Goal: Task Accomplishment & Management: Complete application form

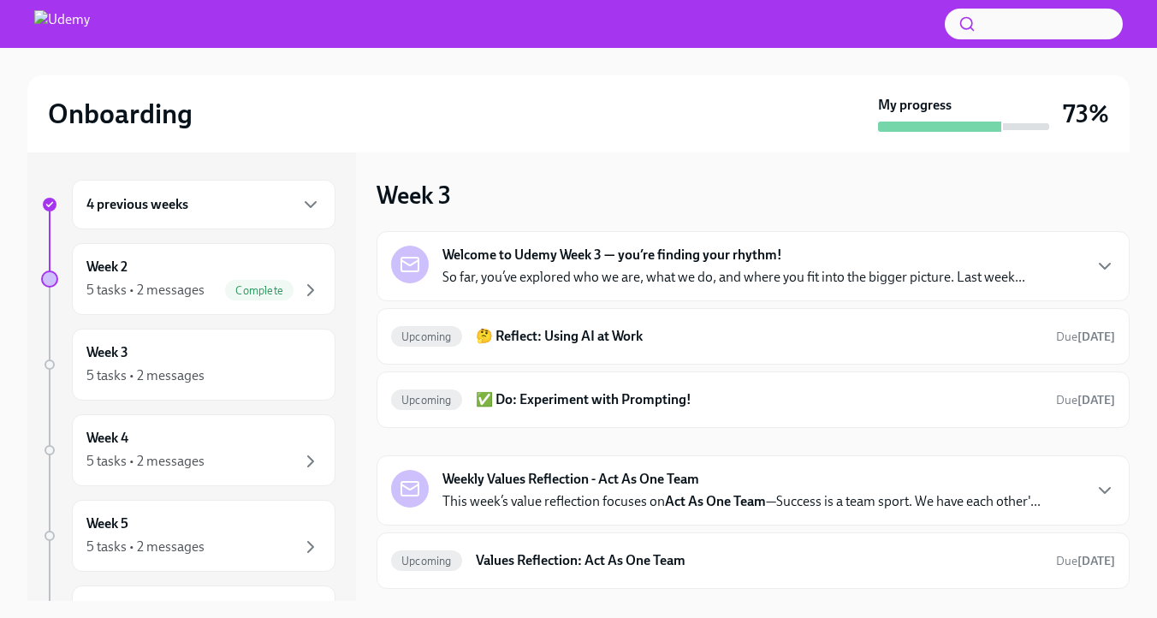
click at [691, 265] on strong "Welcome to Udemy Week 3 — you’re finding your rhythm!" at bounding box center [613, 255] width 340 height 19
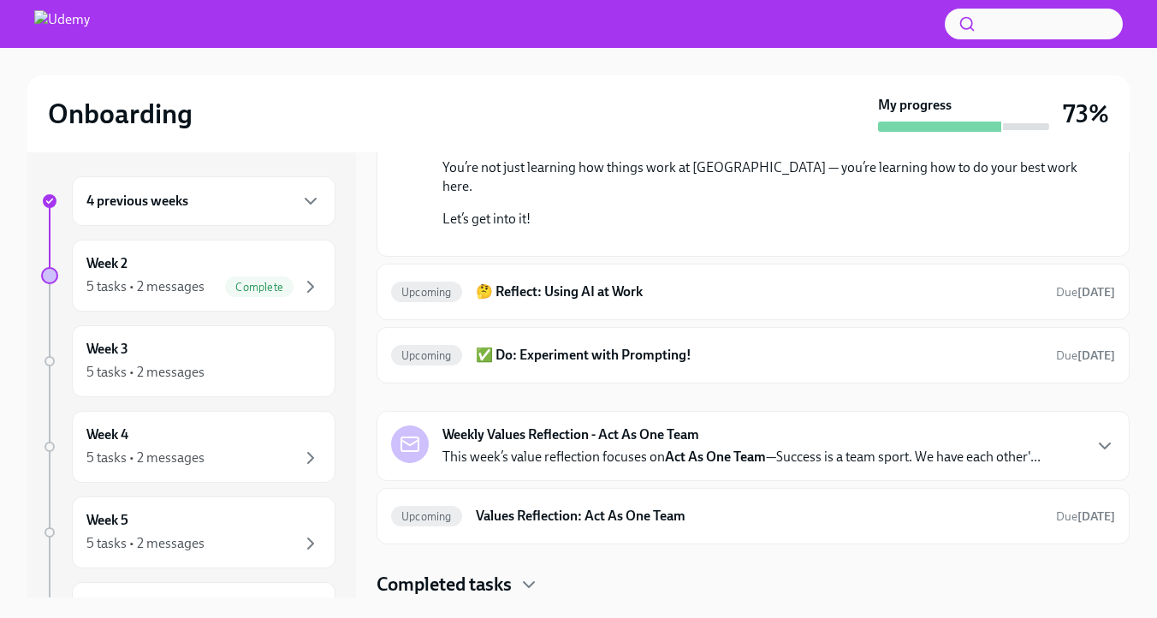
scroll to position [643, 0]
click at [685, 448] on p "This week’s value reflection focuses on Act As One Team —Success is a team spor…" at bounding box center [742, 457] width 598 height 19
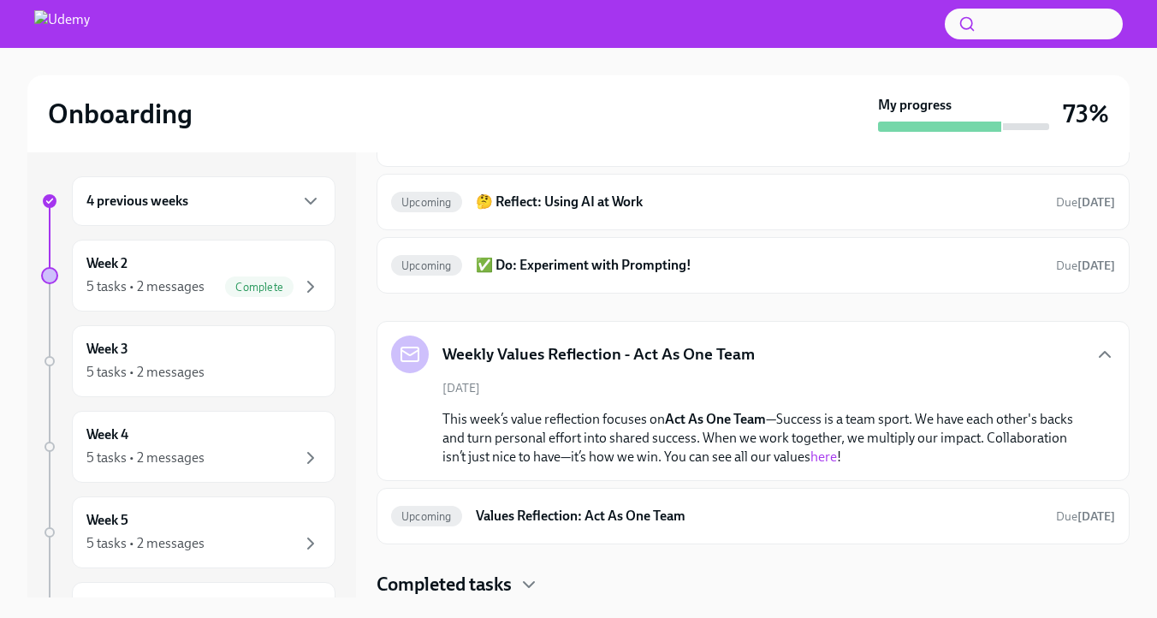
scroll to position [742, 0]
click at [737, 507] on h6 "Values Reflection: Act As One Team" at bounding box center [759, 516] width 567 height 19
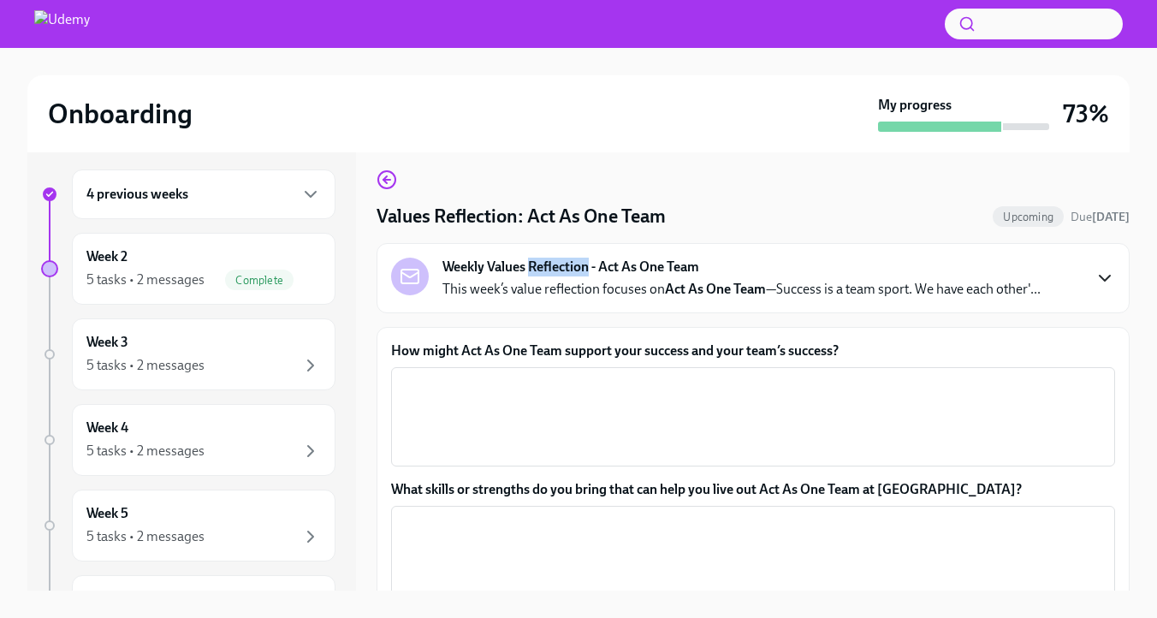
click at [1108, 288] on icon "button" at bounding box center [1105, 278] width 21 height 21
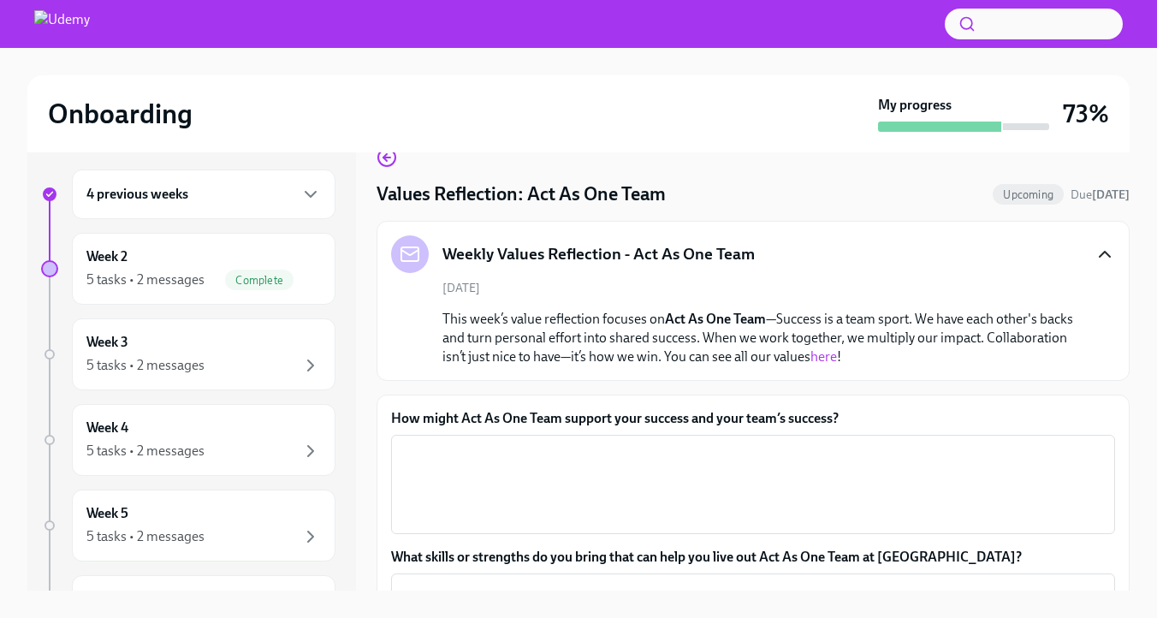
scroll to position [24, 0]
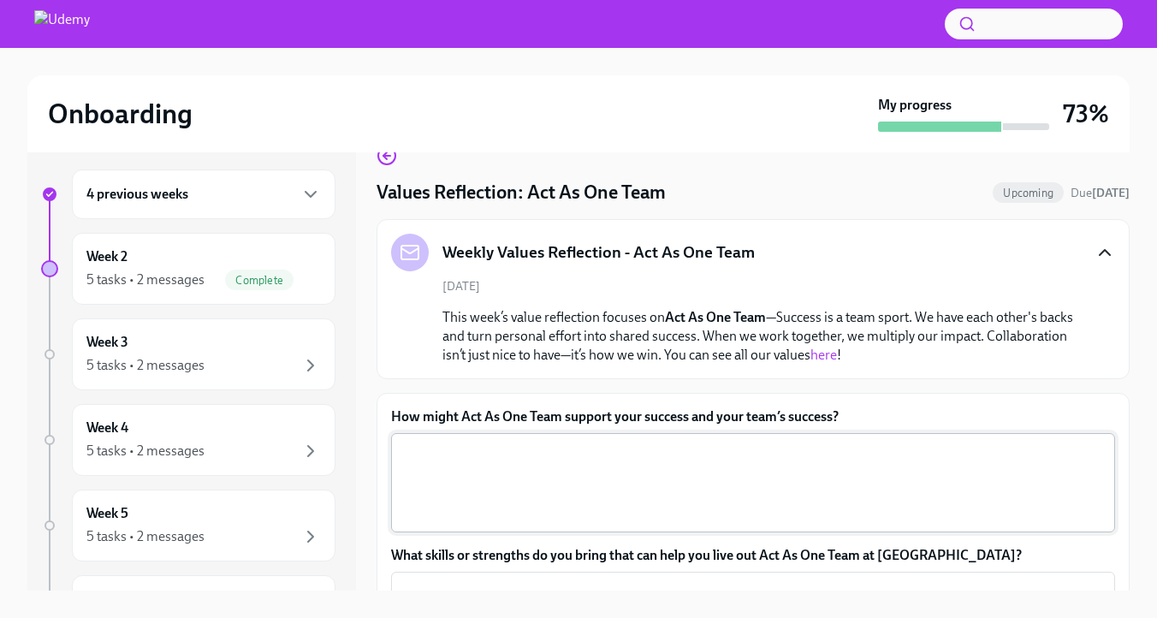
click at [717, 524] on textarea "How might Act As One Team support your success and your team’s success?" at bounding box center [753, 483] width 704 height 82
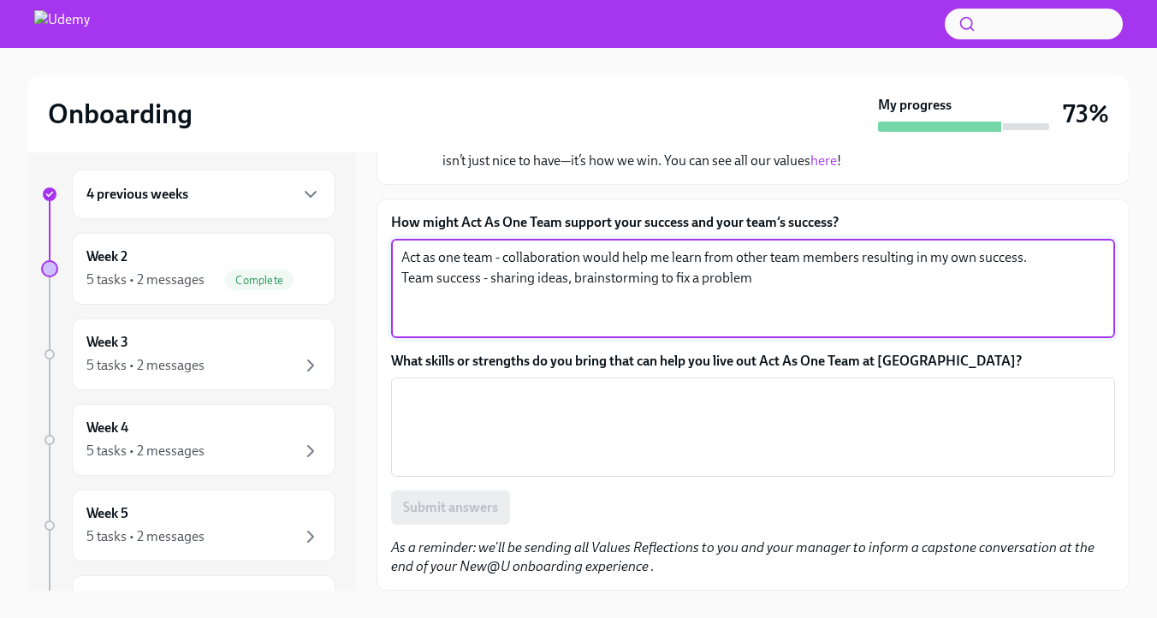
scroll to position [269, 0]
type textarea "Act as one team - collaboration would help me learn from other team members res…"
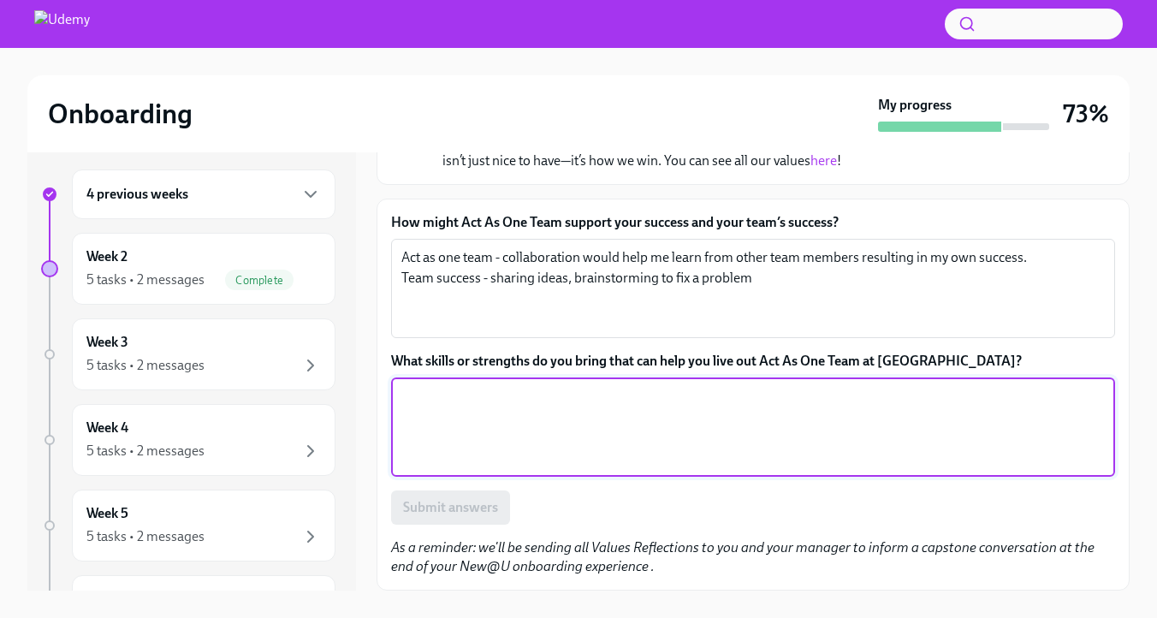
click at [670, 443] on textarea "What skills or strengths do you bring that can help you live out Act As One Tea…" at bounding box center [753, 427] width 704 height 82
type textarea "Be open and respectful."
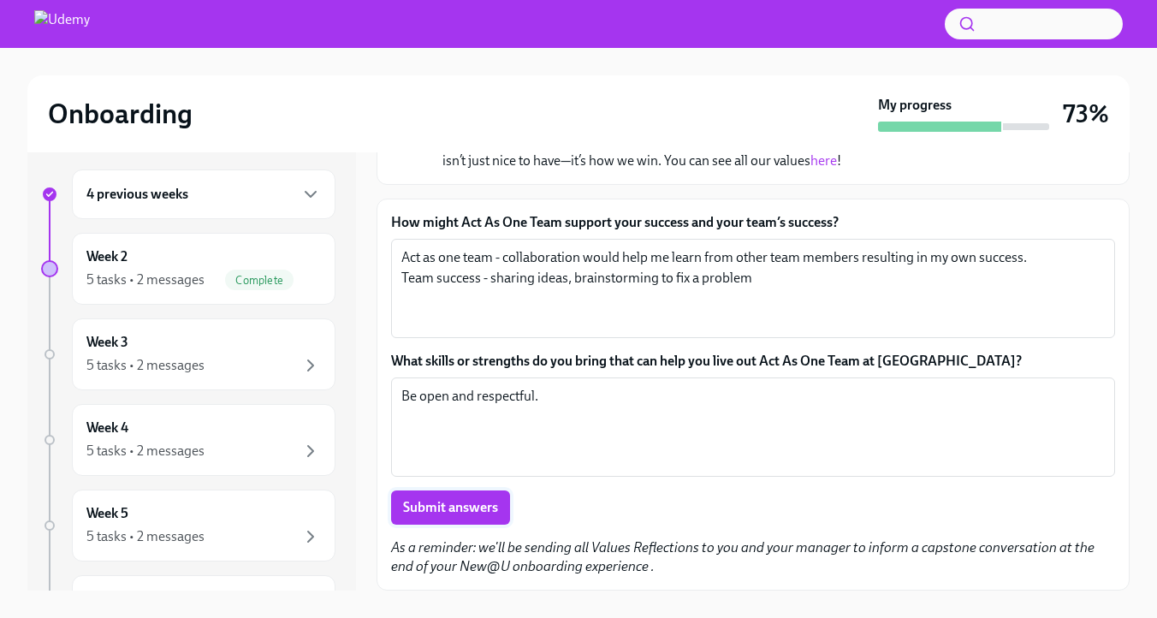
click at [475, 516] on span "Submit answers" at bounding box center [450, 507] width 95 height 17
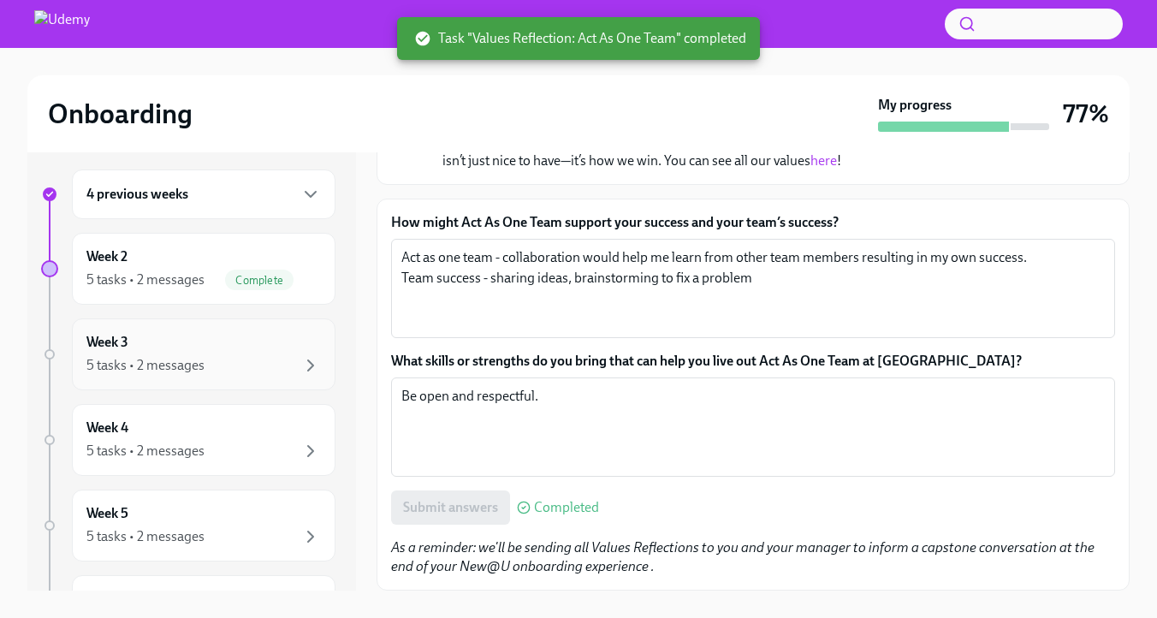
scroll to position [0, 0]
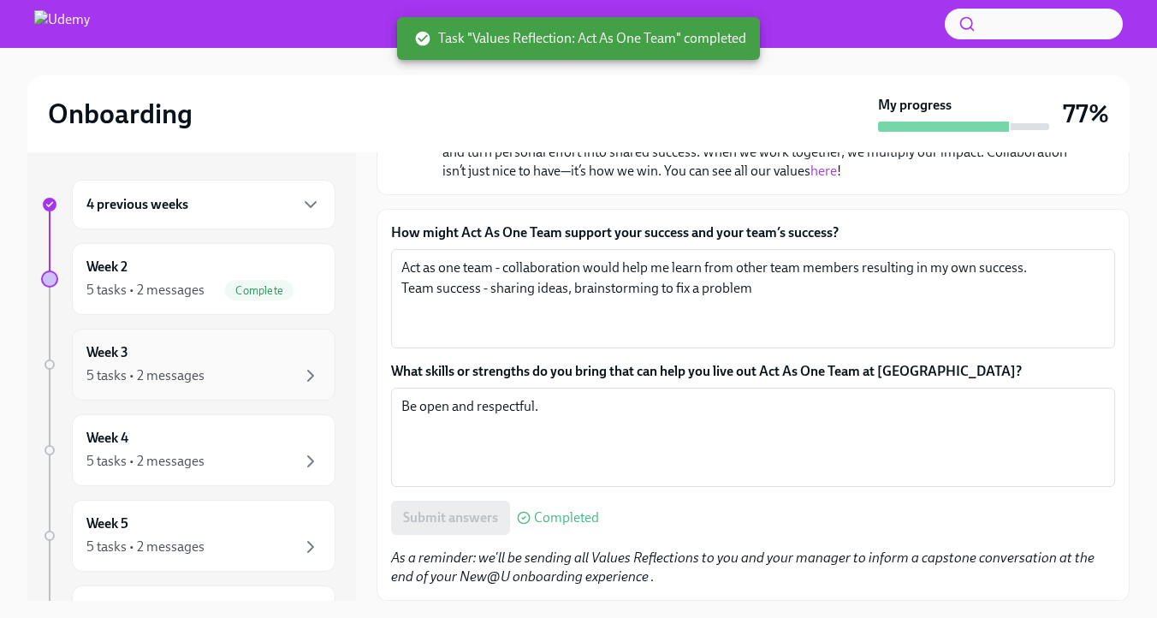
click at [205, 385] on div "5 tasks • 2 messages" at bounding box center [145, 375] width 118 height 19
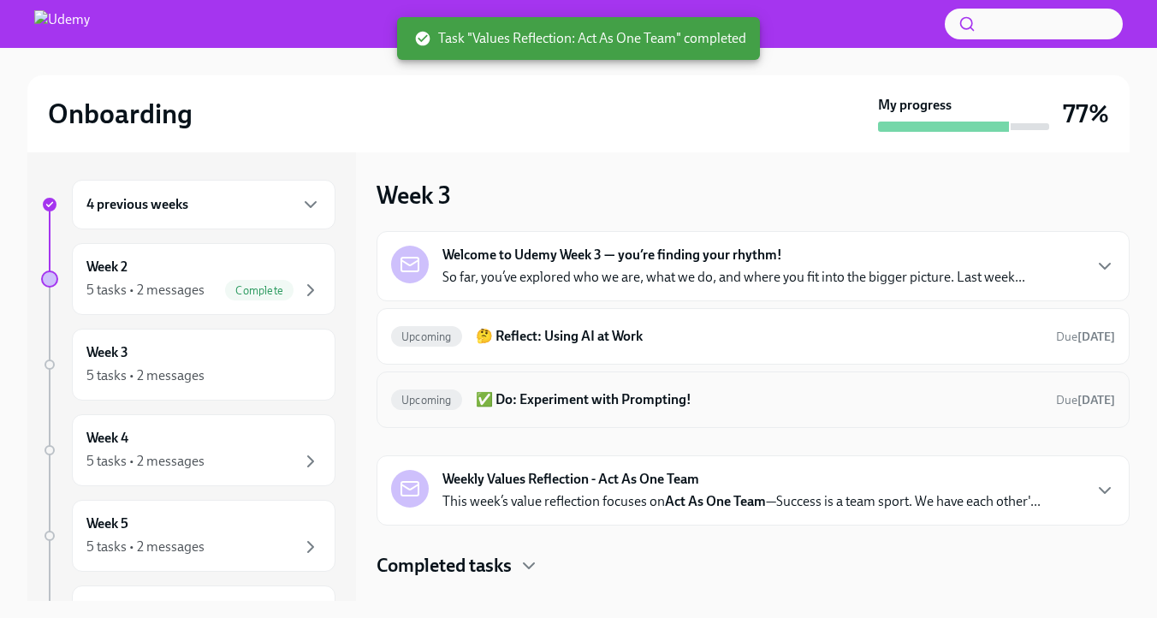
scroll to position [63, 0]
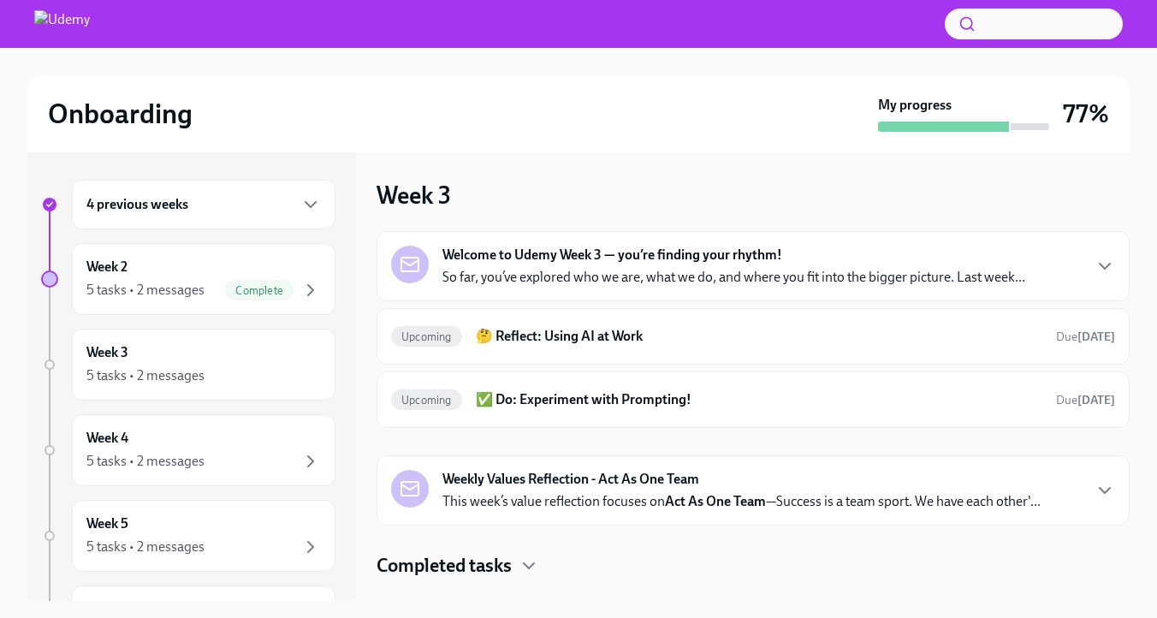
click at [643, 497] on p "This week’s value reflection focuses on Act As One Team —Success is a team spor…" at bounding box center [742, 501] width 598 height 19
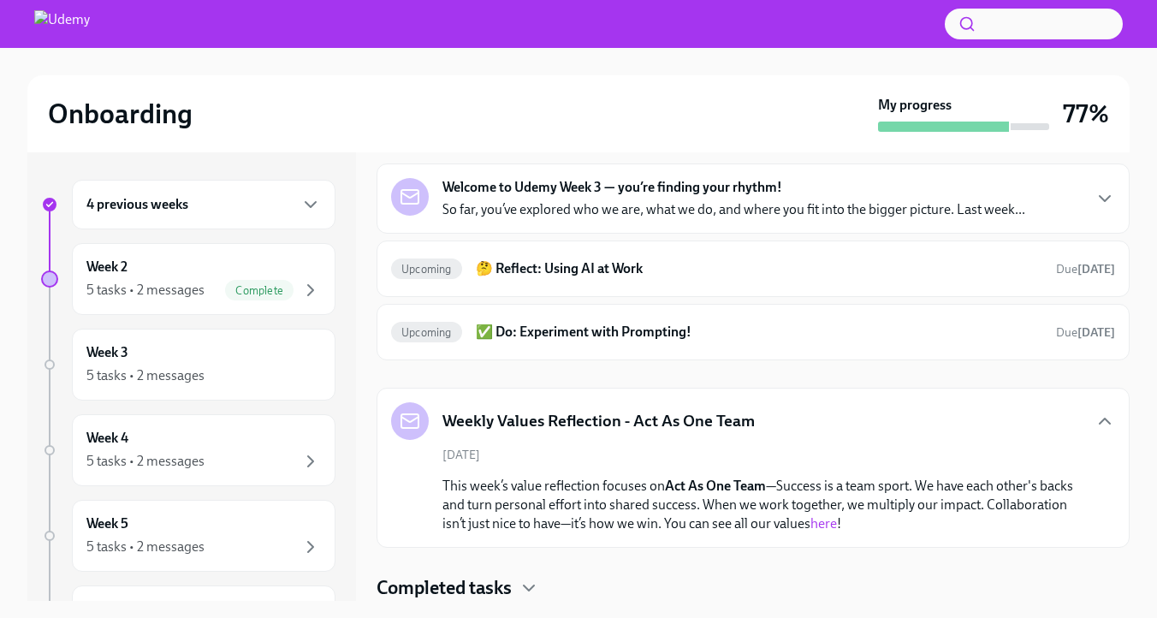
scroll to position [10, 0]
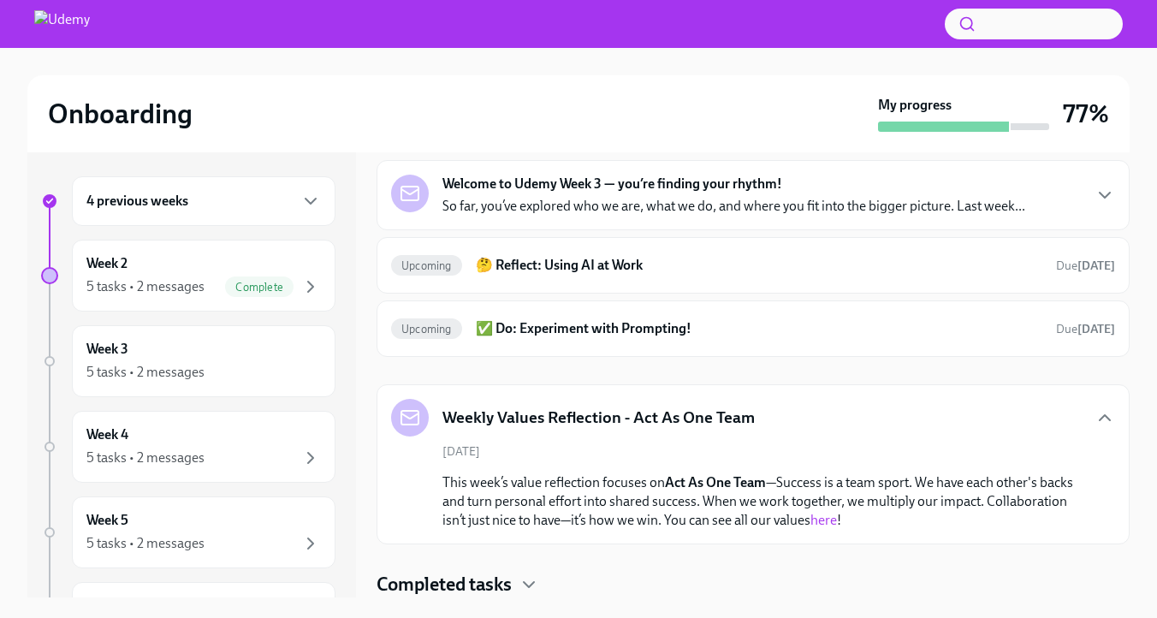
click at [512, 586] on h4 "Completed tasks" at bounding box center [444, 585] width 135 height 26
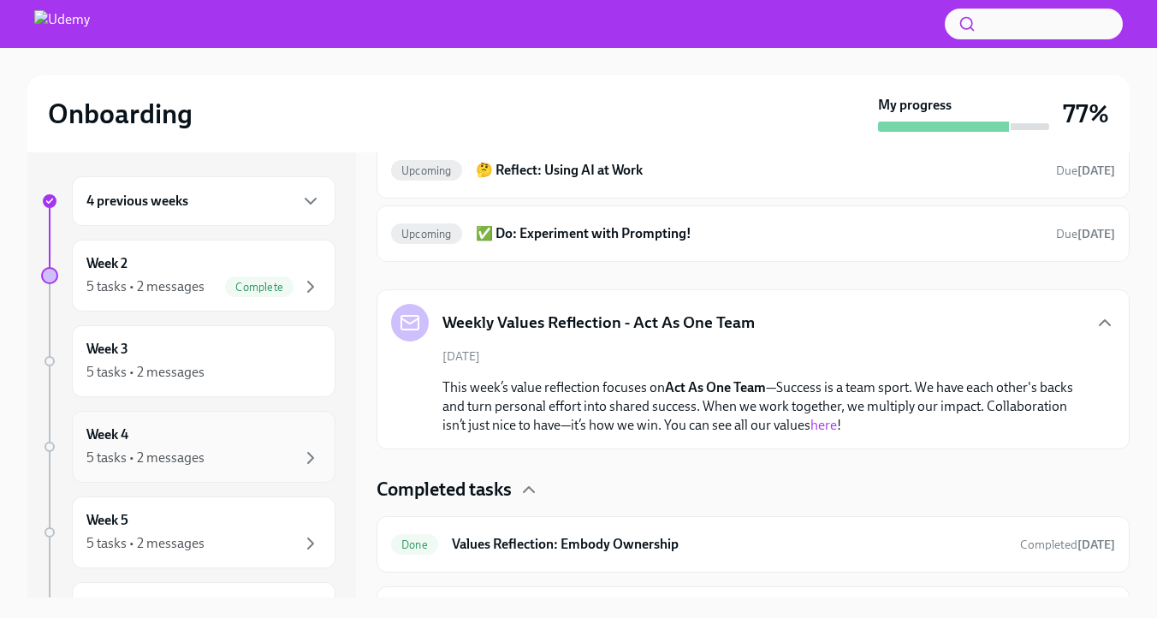
click at [242, 468] on div "Week 4 5 tasks • 2 messages" at bounding box center [203, 446] width 235 height 43
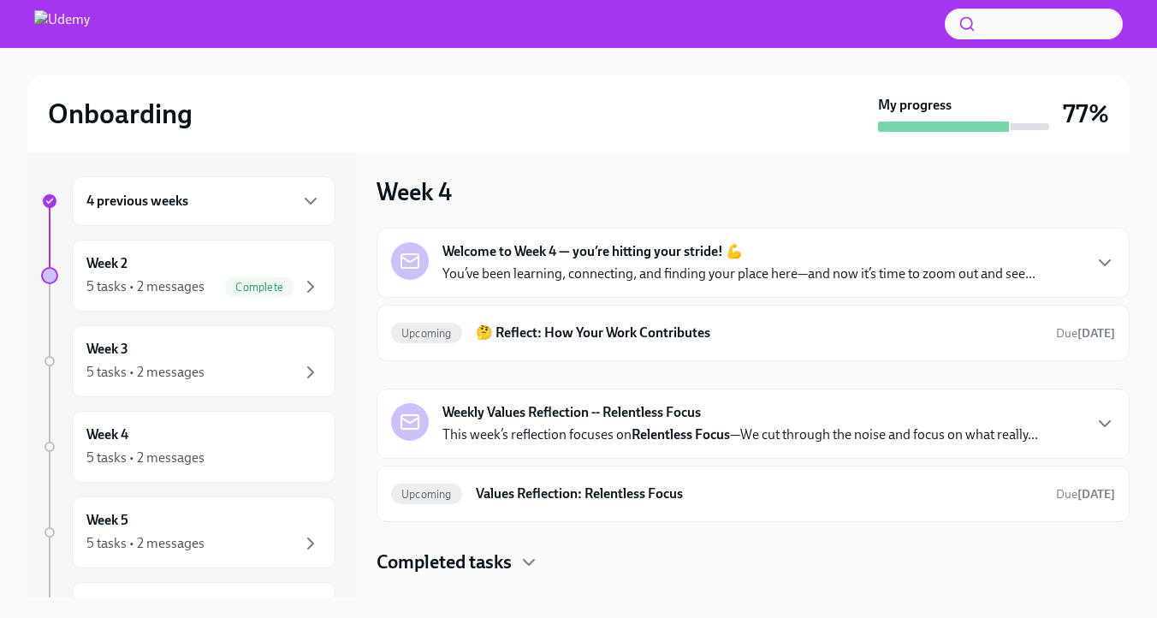
click at [634, 265] on p "You’ve been learning, connecting, and finding your place here—and now it’s time…" at bounding box center [739, 274] width 593 height 19
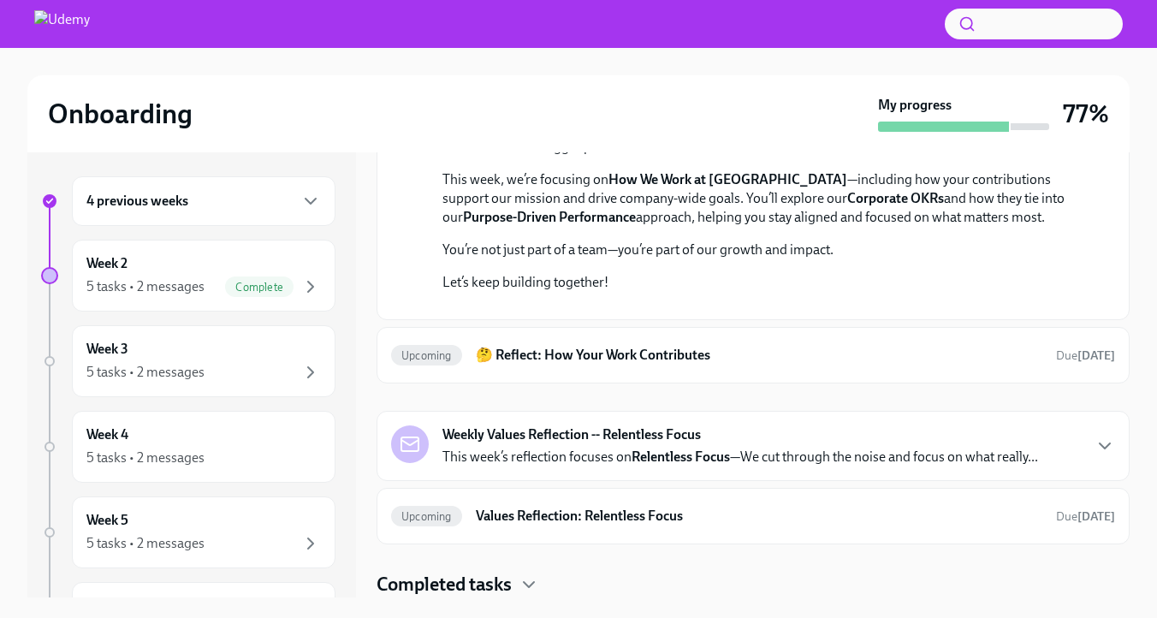
scroll to position [596, 0]
click at [644, 351] on h6 "🤔 Reflect: How Your Work Contributes" at bounding box center [759, 355] width 567 height 19
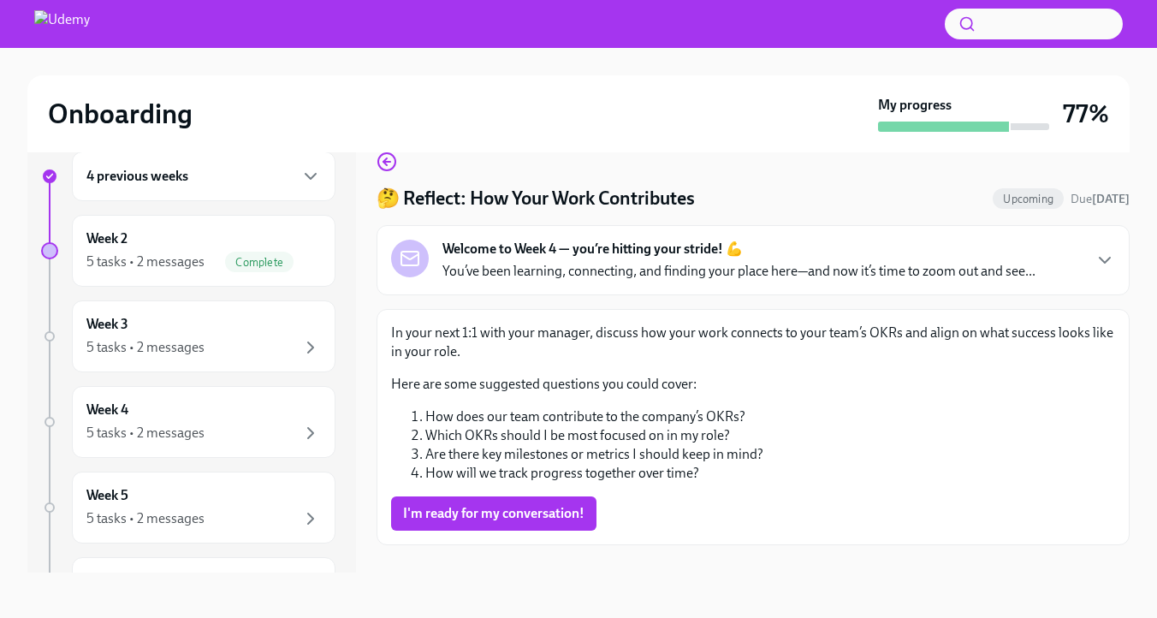
scroll to position [38, 0]
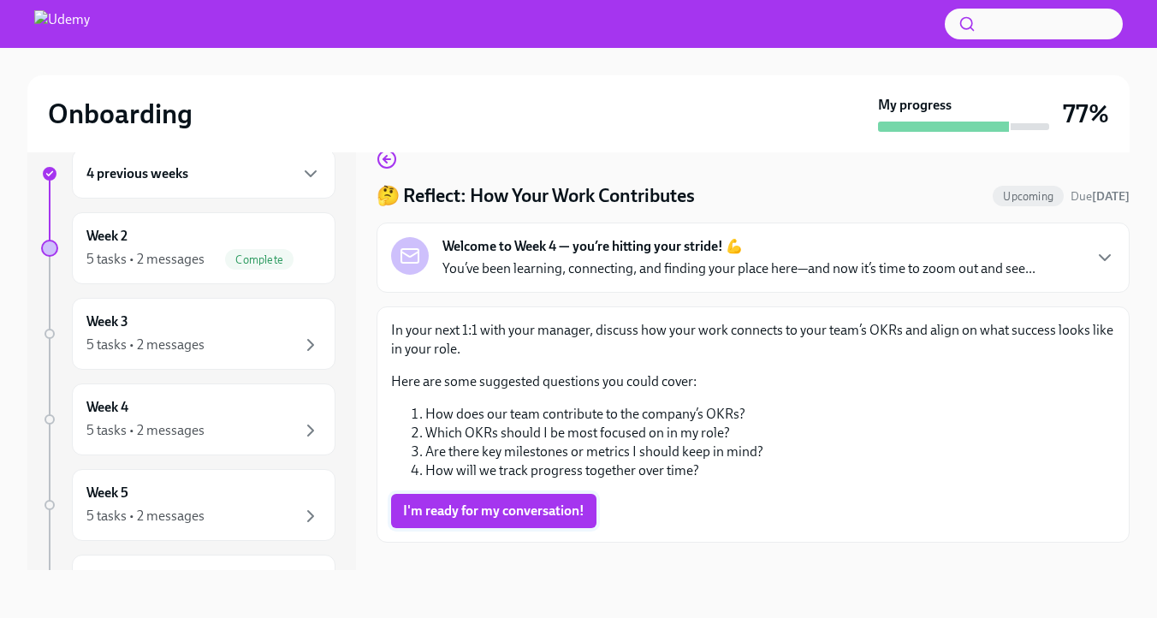
click at [543, 520] on span "I'm ready for my conversation!" at bounding box center [493, 511] width 181 height 17
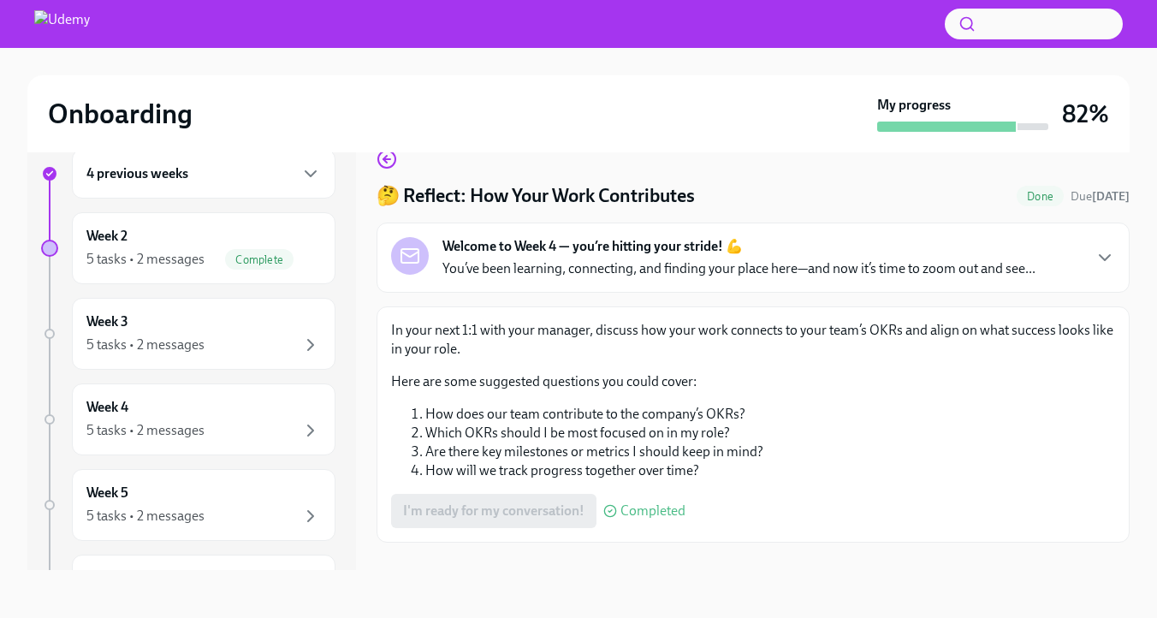
click at [808, 265] on p "You’ve been learning, connecting, and finding your place here—and now it’s time…" at bounding box center [739, 268] width 593 height 19
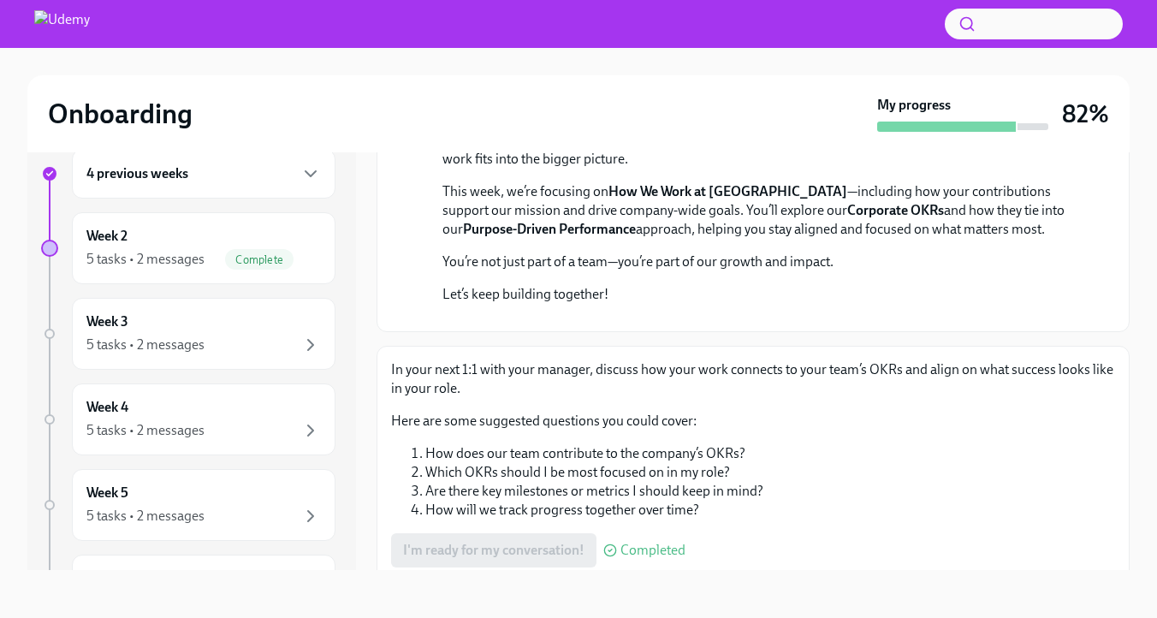
scroll to position [295, 0]
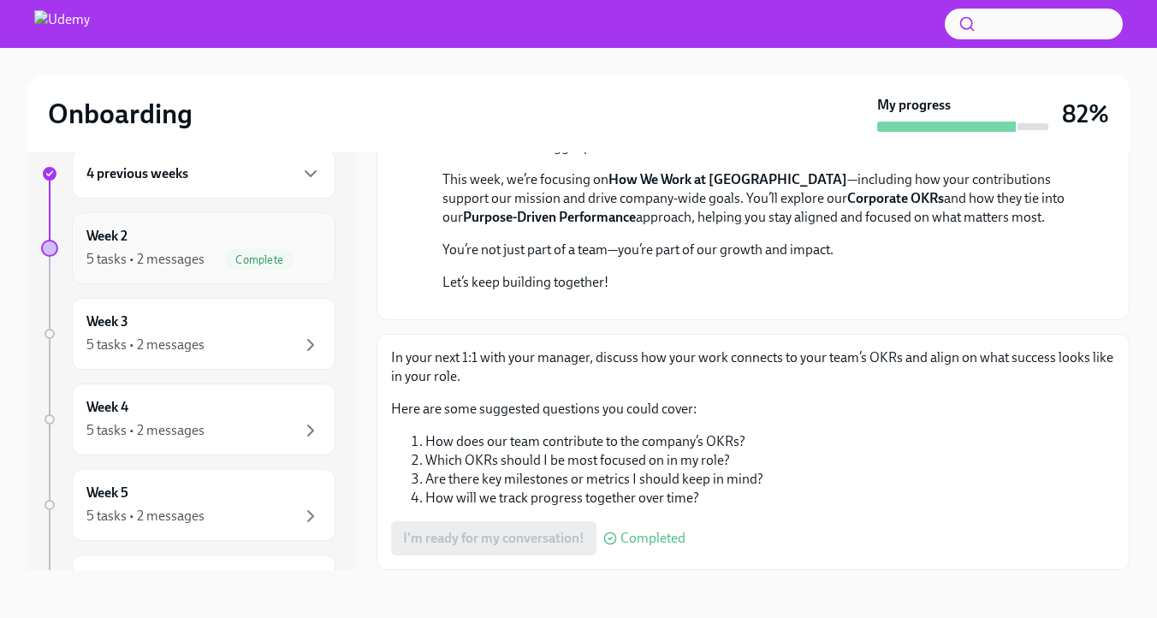
click at [129, 269] on div "5 tasks • 2 messages" at bounding box center [145, 259] width 118 height 19
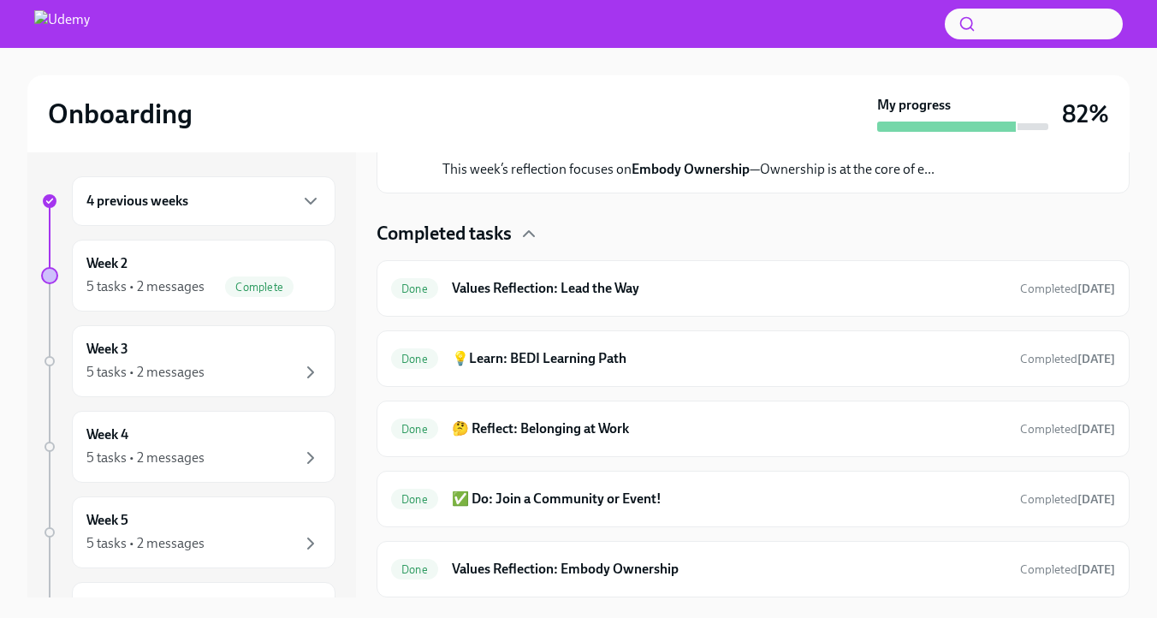
scroll to position [526, 0]
click at [174, 468] on div "Week 4 5 tasks • 2 messages" at bounding box center [203, 446] width 235 height 43
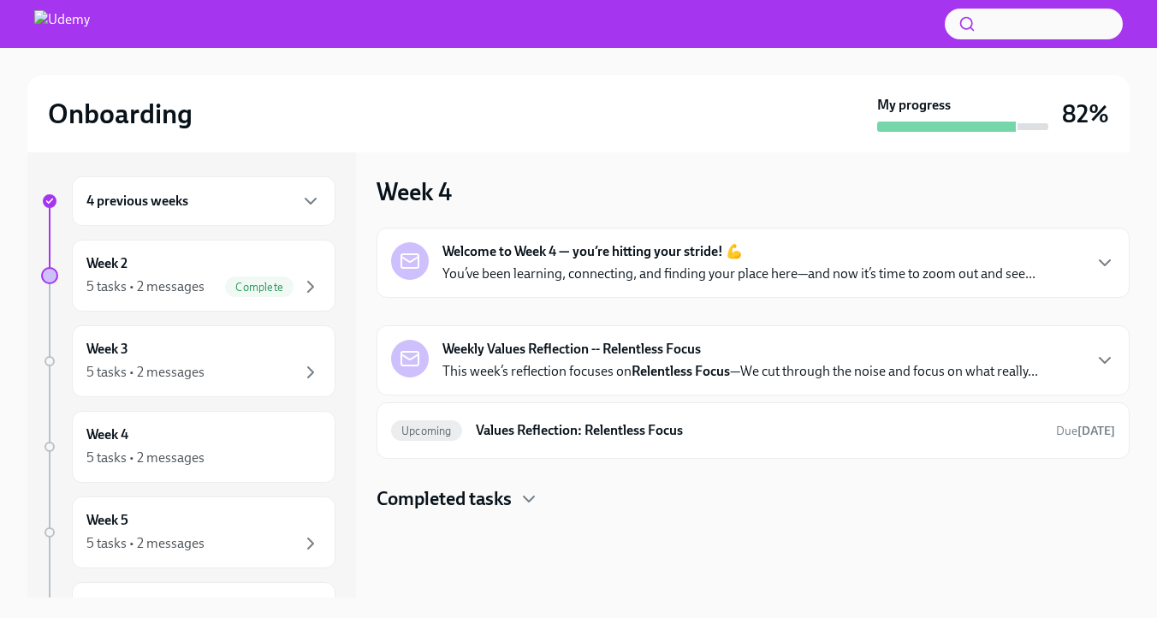
click at [586, 381] on p "This week’s reflection focuses on Relentless Focus —We cut through the noise an…" at bounding box center [741, 371] width 596 height 19
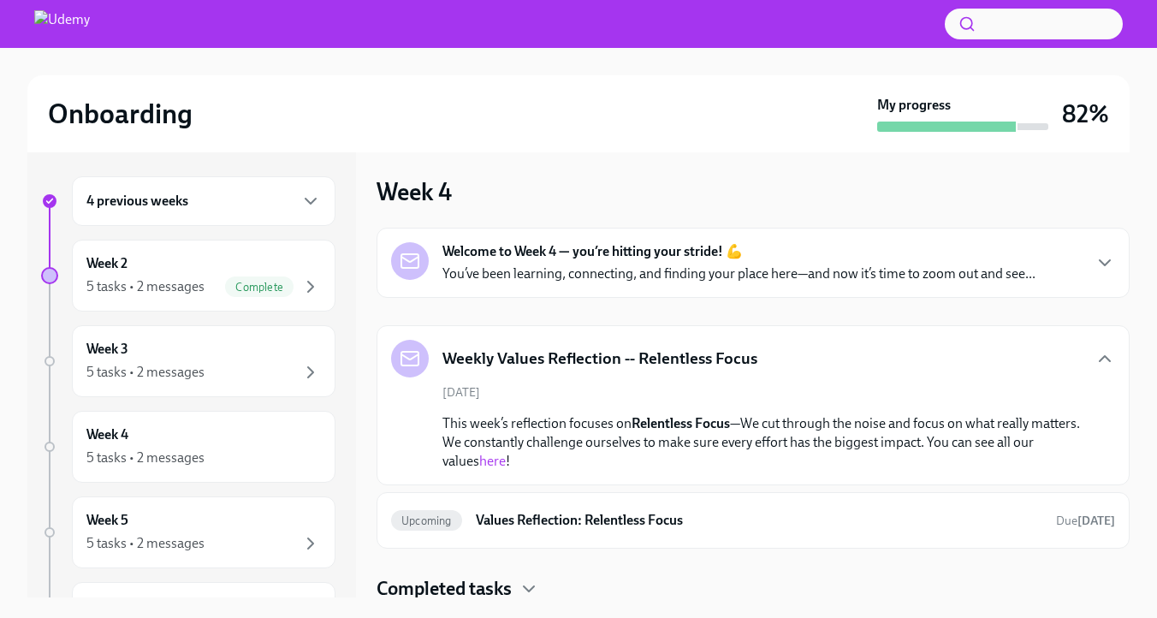
scroll to position [73, 0]
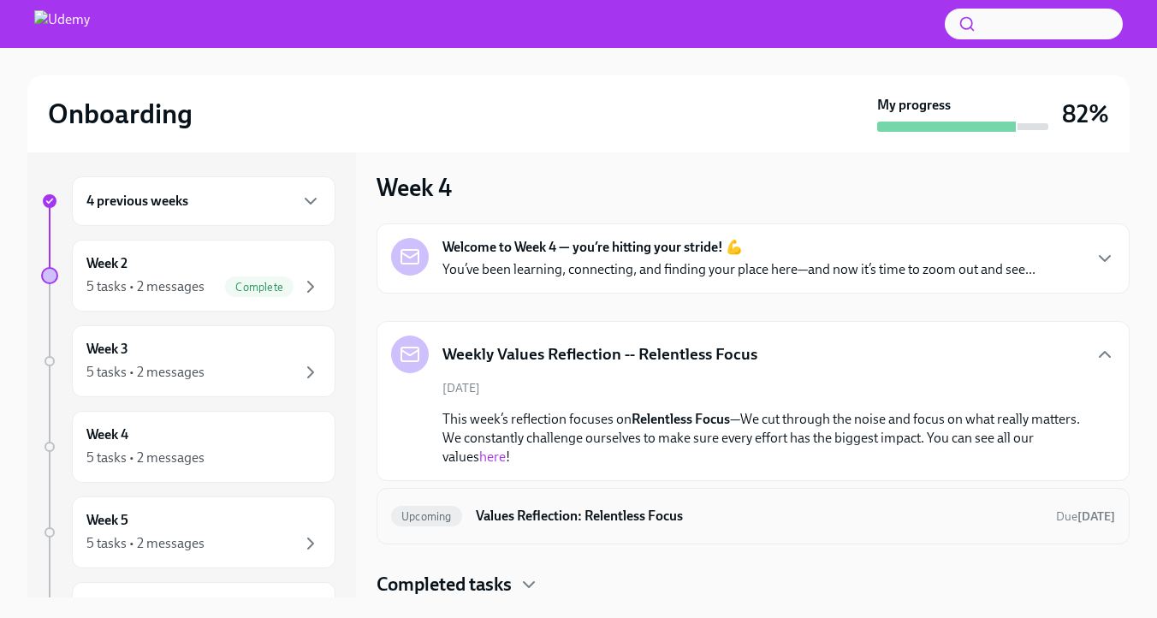
click at [619, 507] on h6 "Values Reflection: Relentless Focus" at bounding box center [759, 516] width 567 height 19
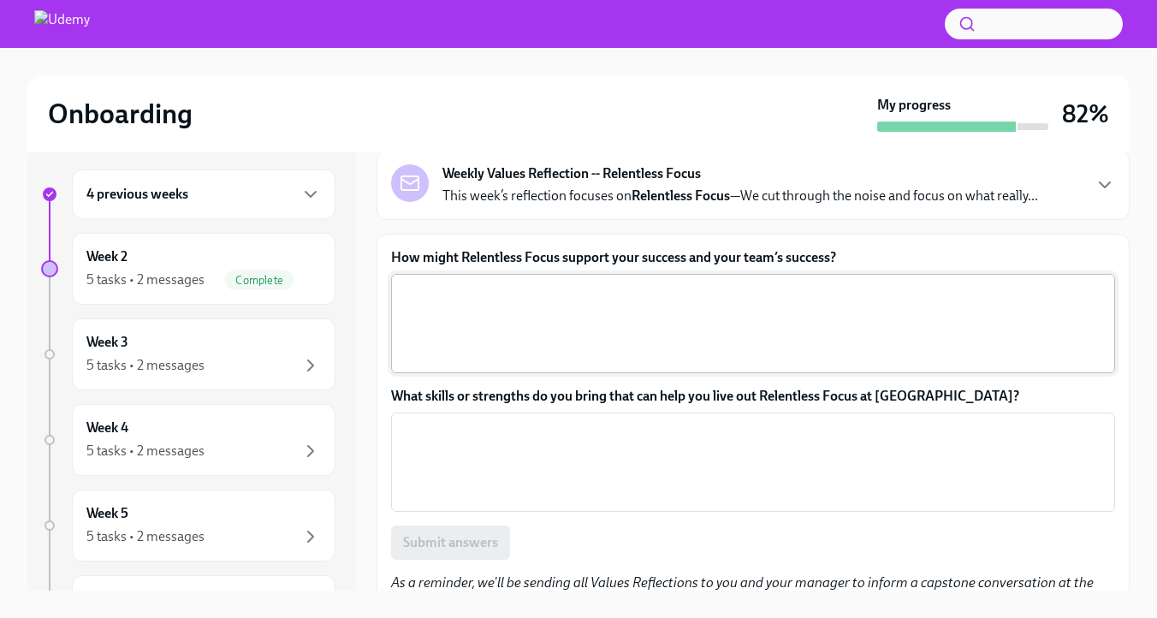
scroll to position [95, 0]
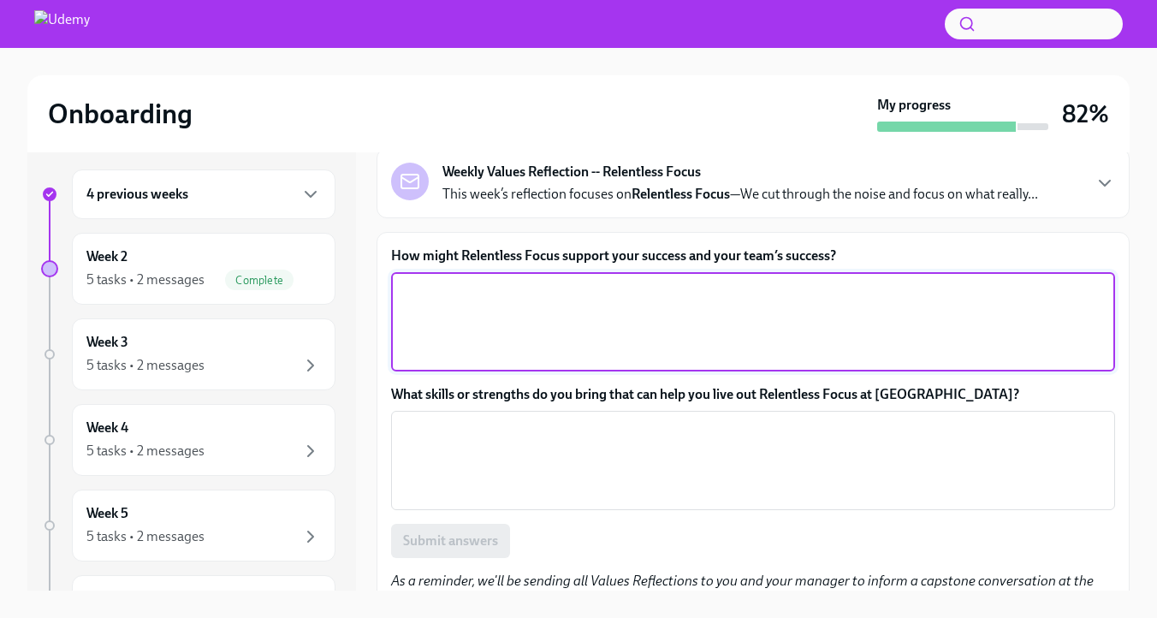
click at [589, 360] on textarea "How might Relentless Focus support your success and your team’s success?" at bounding box center [753, 322] width 704 height 82
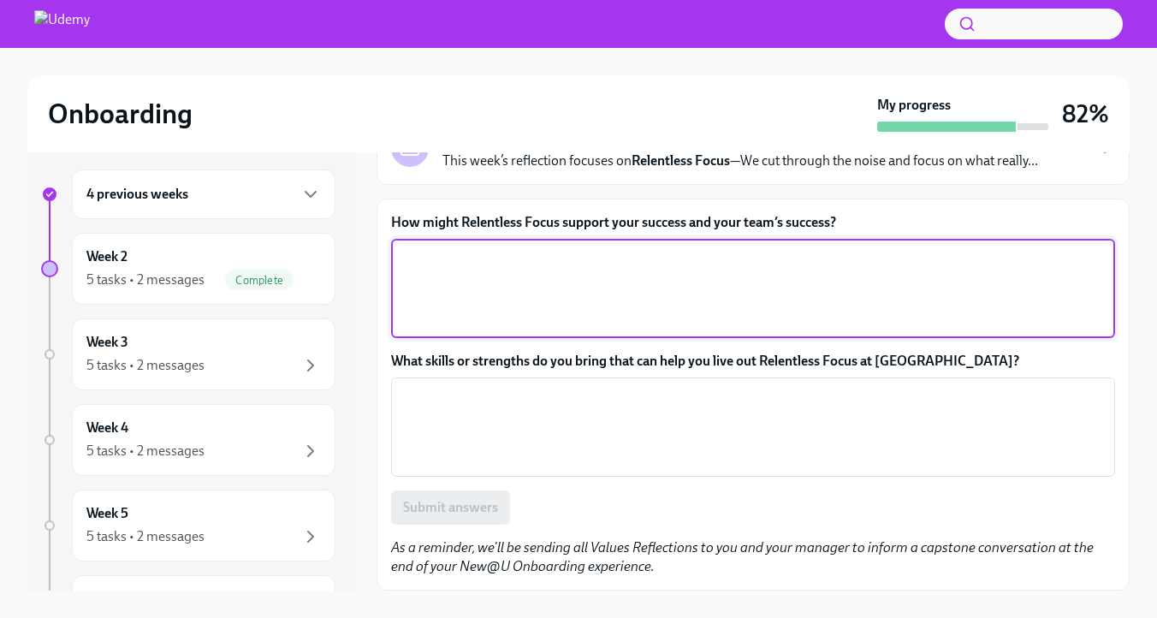
scroll to position [190, 0]
type textarea "a"
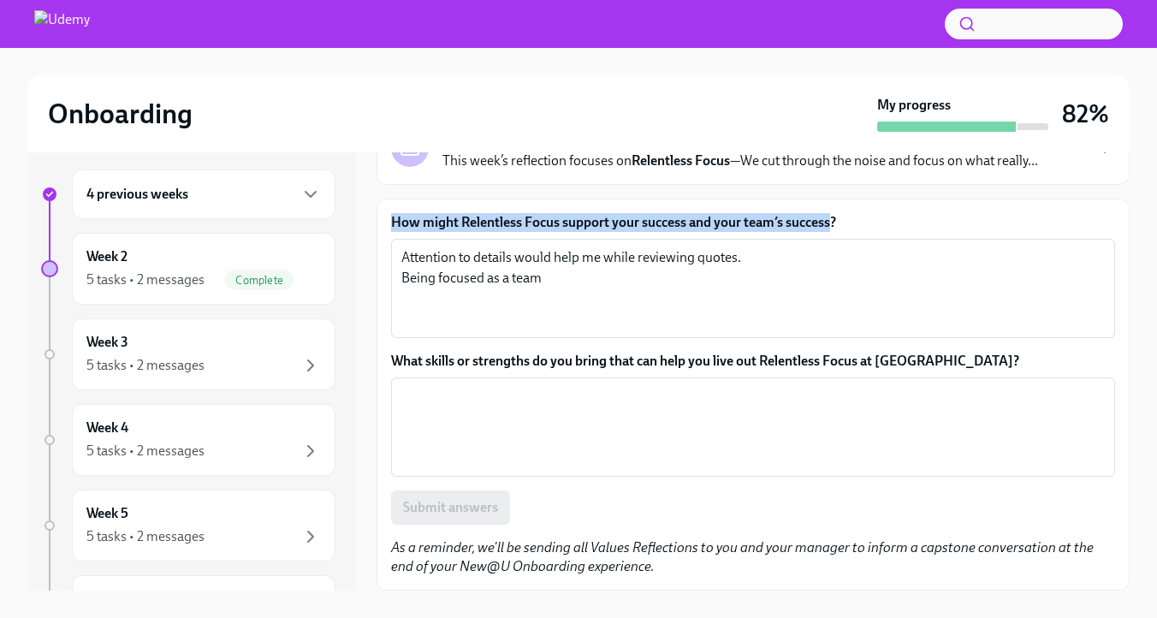
drag, startPoint x: 393, startPoint y: 211, endPoint x: 940, endPoint y: 211, distance: 547.0
click at [940, 213] on label "How might Relentless Focus support your success and your team’s success?" at bounding box center [753, 222] width 724 height 19
copy label "How might Relentless Focus support your success and your team’s success"
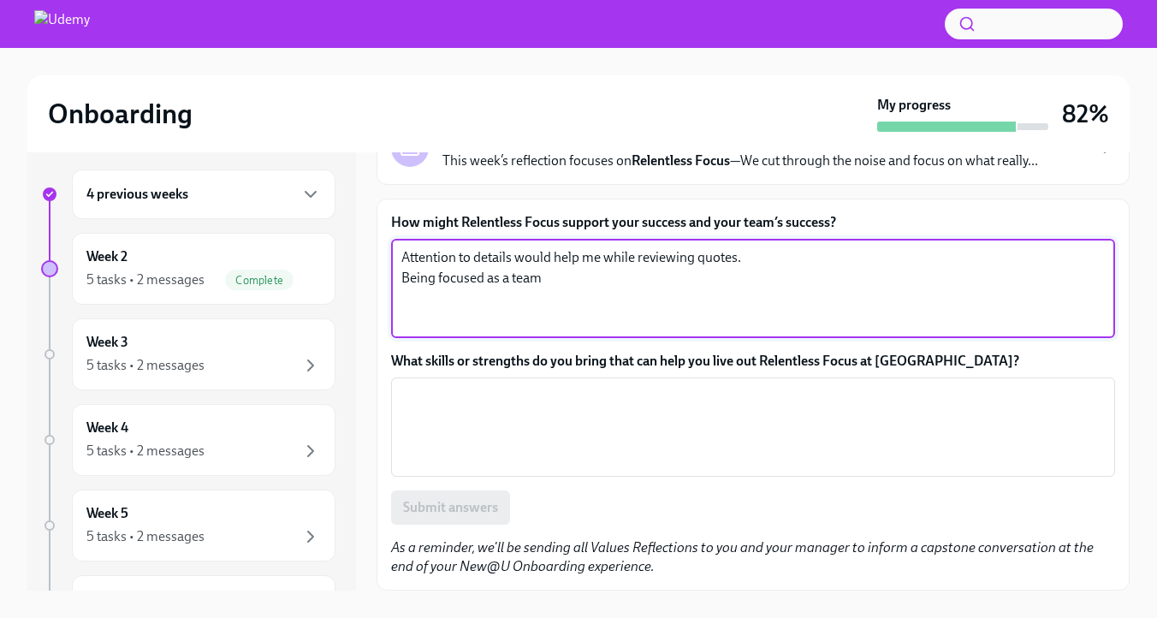
click at [620, 278] on textarea "Attention to details would help me while reviewing quotes. Being focused as a t…" at bounding box center [753, 288] width 704 height 82
type textarea "Attention to details would help me while reviewing quotes. Being focused as a t…"
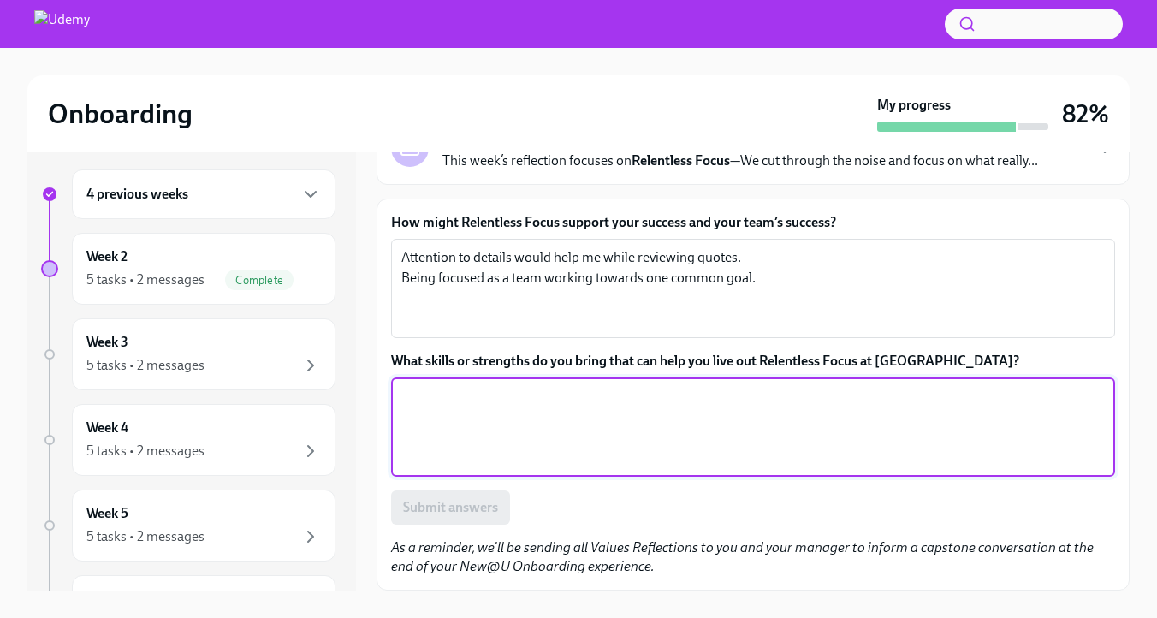
click at [662, 395] on textarea "What skills or strengths do you bring that can help you live out Relentless Foc…" at bounding box center [753, 427] width 704 height 82
type textarea "Attention to Details"
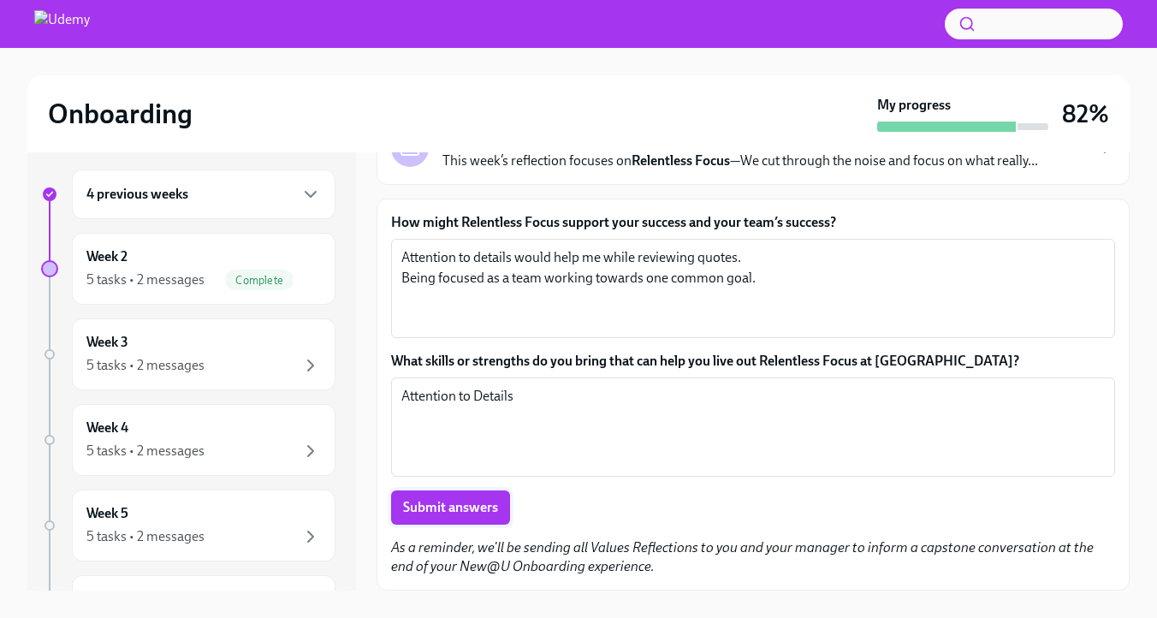
click at [488, 509] on span "Submit answers" at bounding box center [450, 507] width 95 height 17
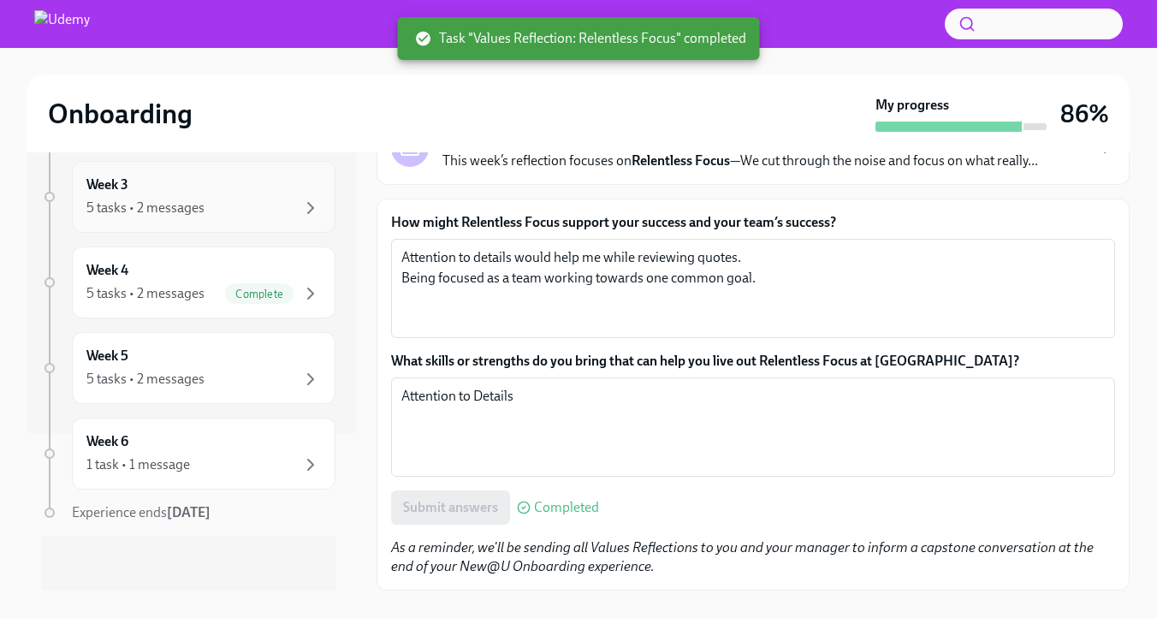
scroll to position [251, 0]
click at [249, 373] on div "5 tasks • 2 messages" at bounding box center [203, 379] width 235 height 21
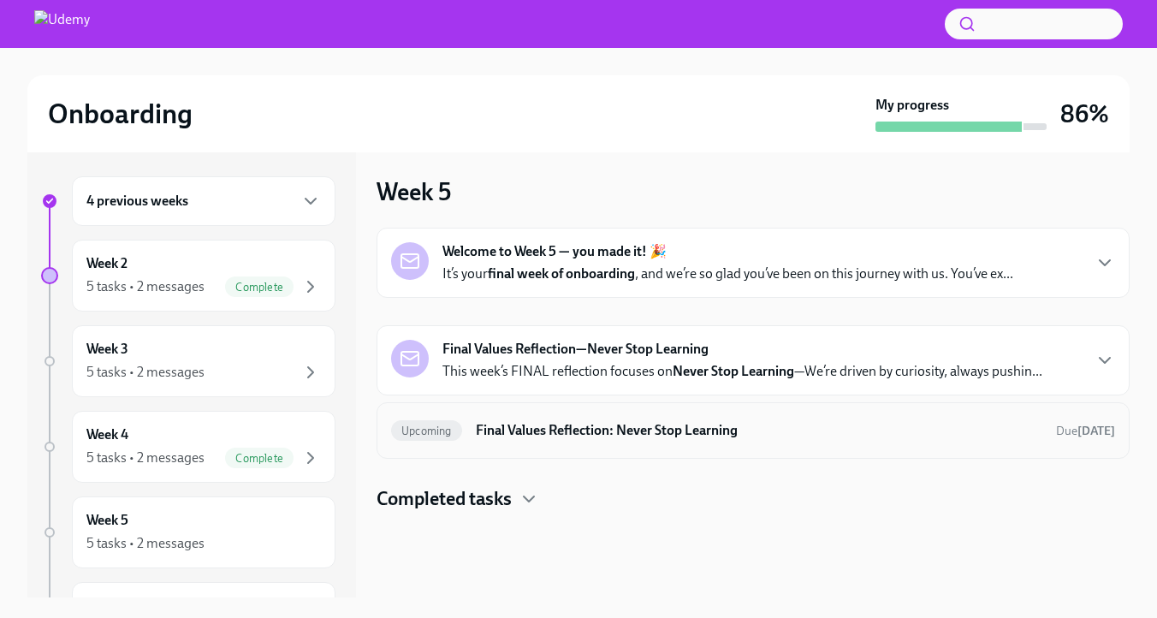
click at [689, 459] on div "Upcoming Final Values Reflection: Never Stop Learning Due Sep 17th" at bounding box center [753, 430] width 753 height 57
click at [661, 440] on h6 "Final Values Reflection: Never Stop Learning" at bounding box center [759, 430] width 567 height 19
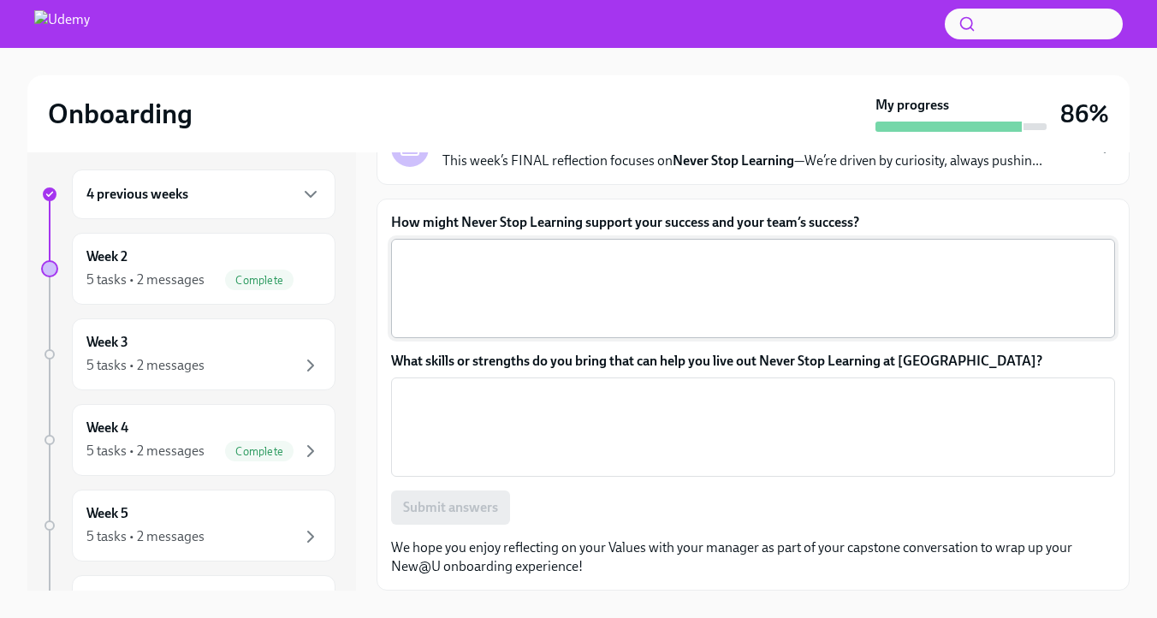
scroll to position [190, 0]
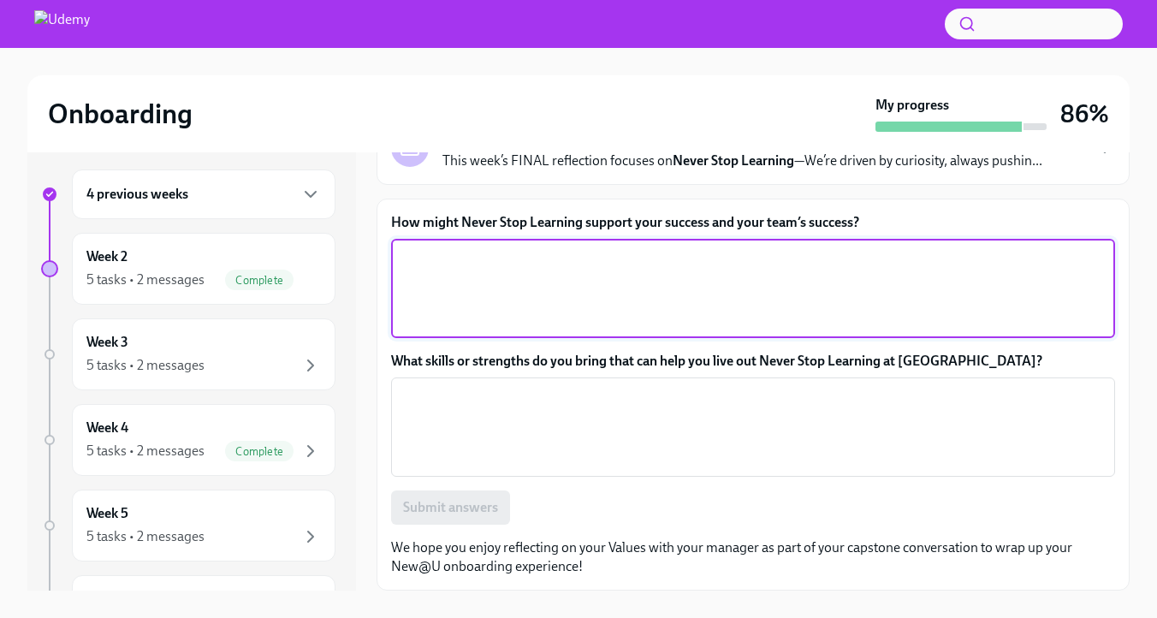
click at [607, 320] on textarea "How might Never Stop Learning support your success and your team’s success?" at bounding box center [753, 288] width 704 height 82
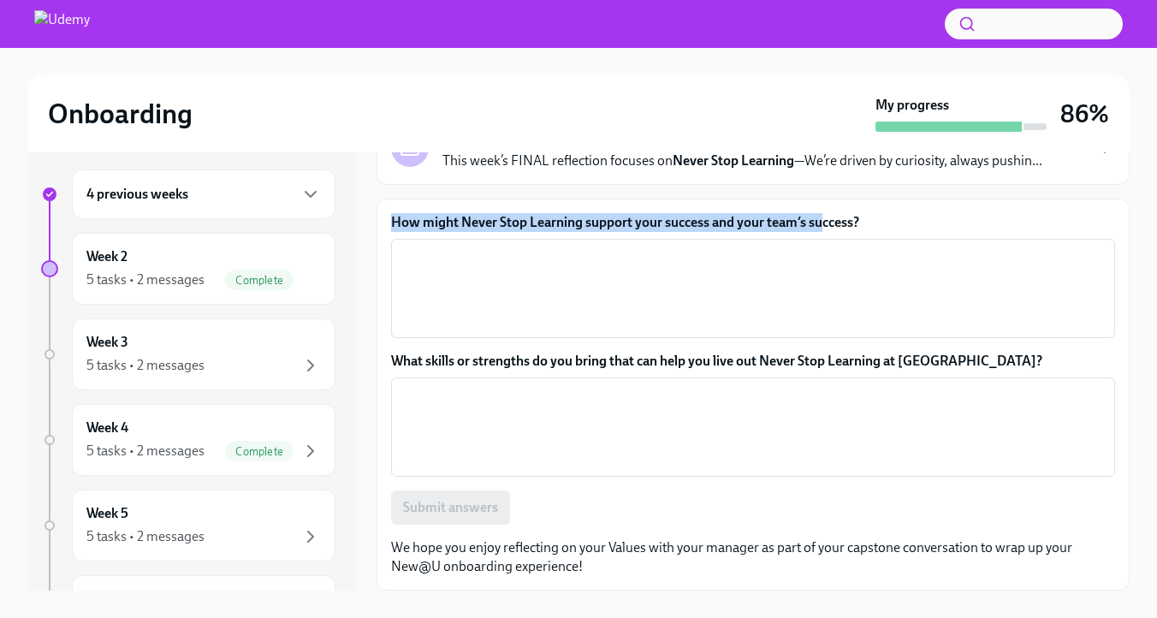
drag, startPoint x: 391, startPoint y: 210, endPoint x: 915, endPoint y: 198, distance: 524.1
click at [922, 213] on label "How might Never Stop Learning support your success and your team’s success?" at bounding box center [753, 222] width 724 height 19
click at [497, 276] on textarea "How might Never Stop Learning support your success and your team’s success?" at bounding box center [753, 288] width 704 height 82
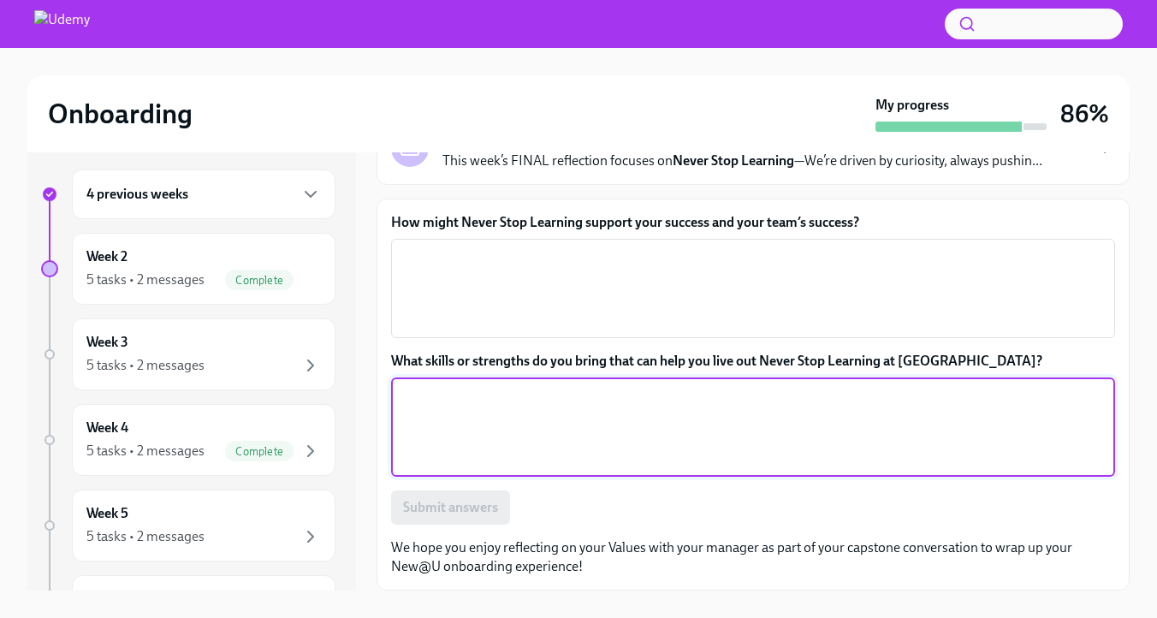
click at [512, 403] on textarea "What skills or strengths do you bring that can help you live out Never Stop Lea…" at bounding box center [753, 427] width 704 height 82
type textarea "Be self honest and accept failures willing to learn and grow."
click at [485, 277] on textarea "How might Never Stop Learning support your success and your team’s success?" at bounding box center [753, 288] width 704 height 82
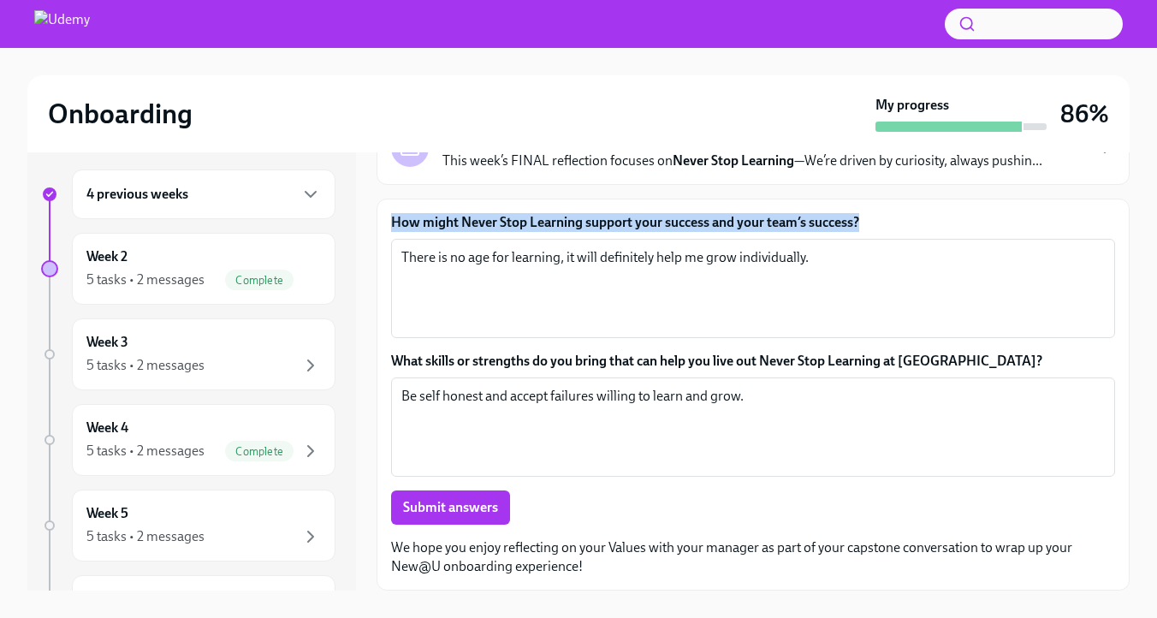
drag, startPoint x: 390, startPoint y: 210, endPoint x: 976, endPoint y: 217, distance: 586.5
click at [976, 217] on div "How might Never Stop Learning support your success and your team’s success? The…" at bounding box center [753, 395] width 753 height 392
copy label "How might Never Stop Learning support your success and your team’s success?"
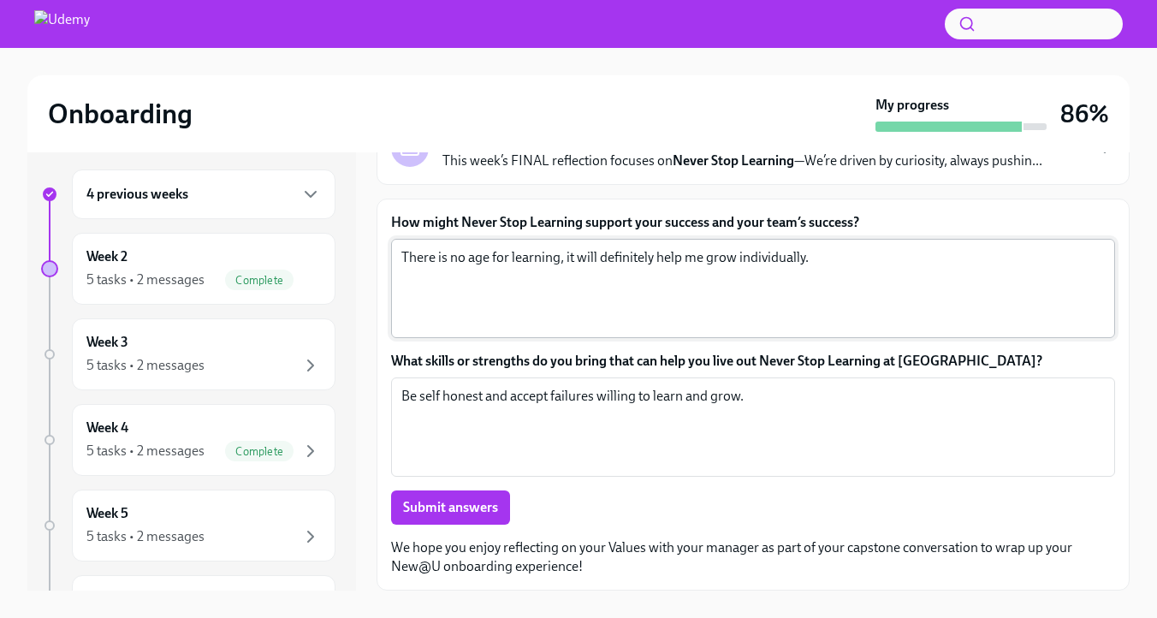
click at [957, 259] on textarea "There is no age for learning, it will definitely help me grow individually." at bounding box center [753, 288] width 704 height 82
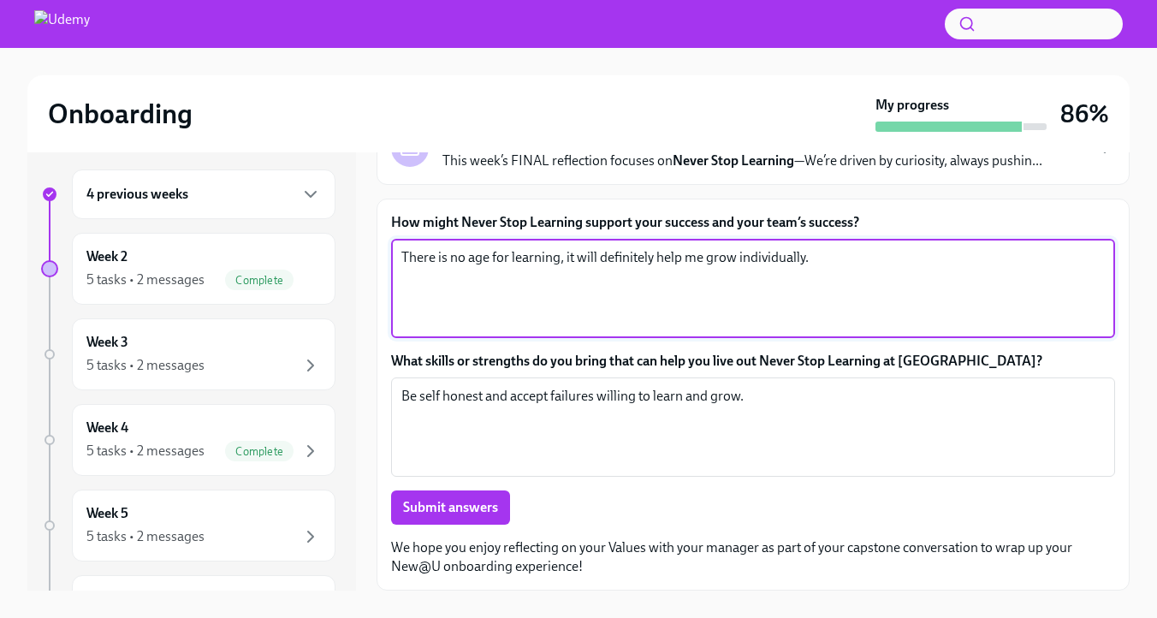
click at [951, 250] on textarea "There is no age for learning, it will definitely help me grow individually." at bounding box center [753, 288] width 704 height 82
type textarea "There is no age for learning, it will definitely help me grow individually. Lea…"
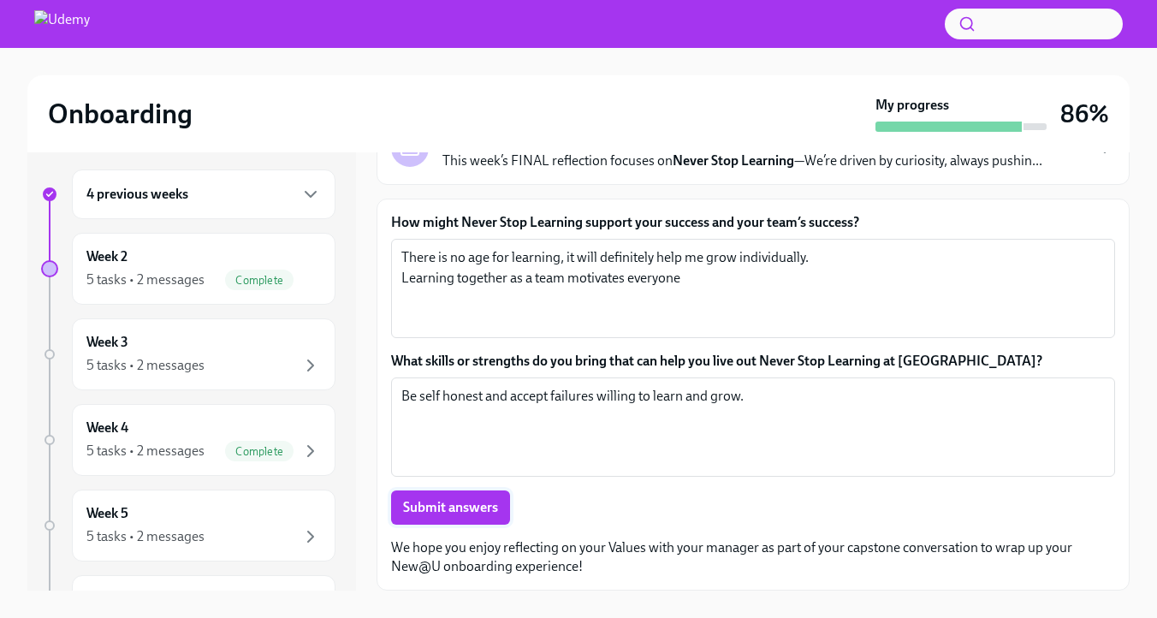
click at [480, 512] on span "Submit answers" at bounding box center [450, 507] width 95 height 17
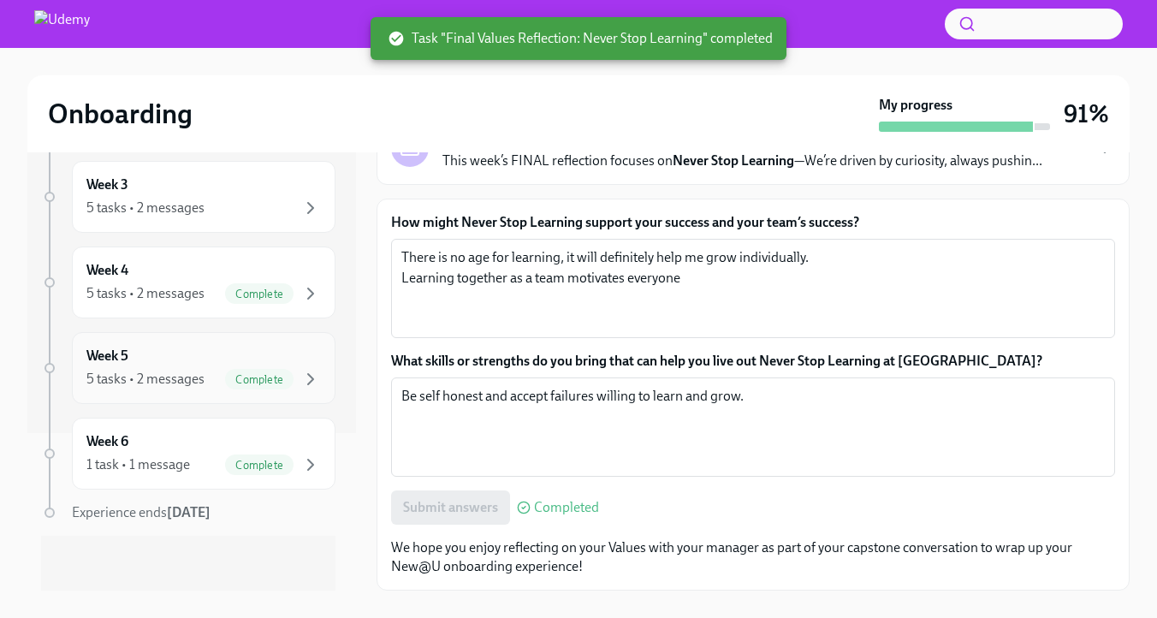
scroll to position [0, 0]
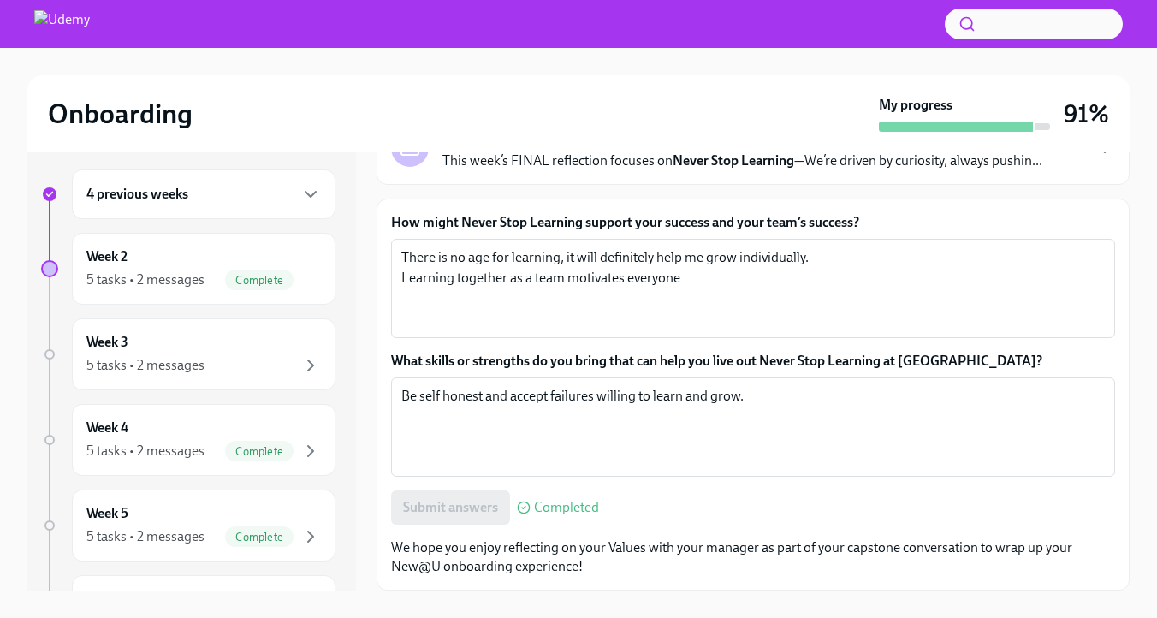
click at [76, 26] on img at bounding box center [62, 23] width 56 height 27
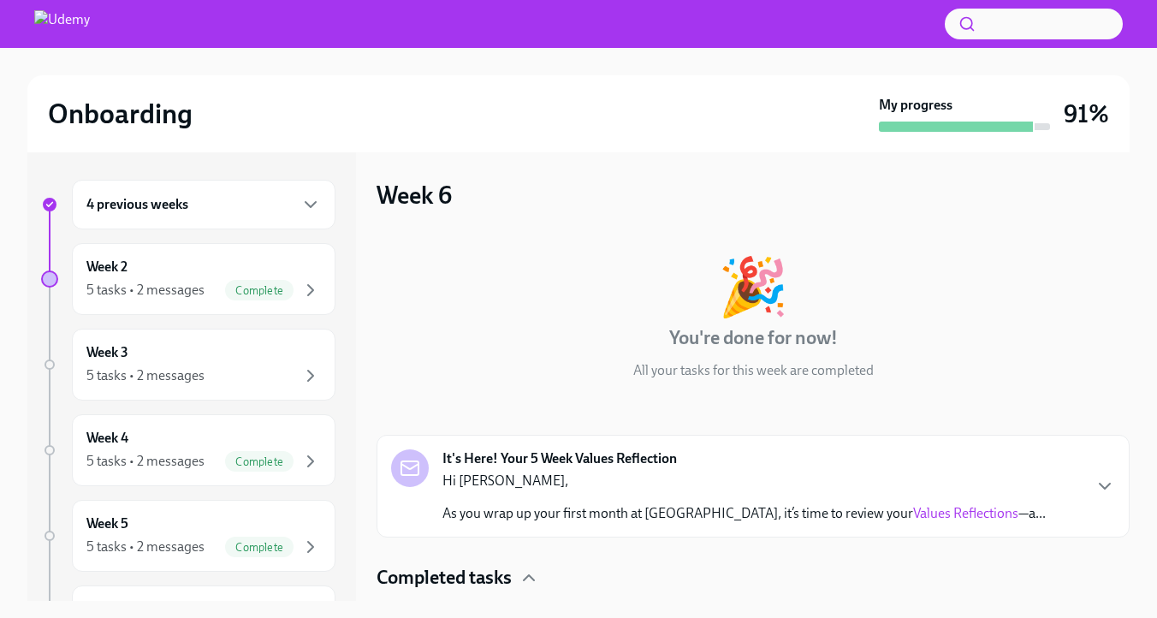
click at [370, 131] on div "Onboarding" at bounding box center [460, 114] width 824 height 34
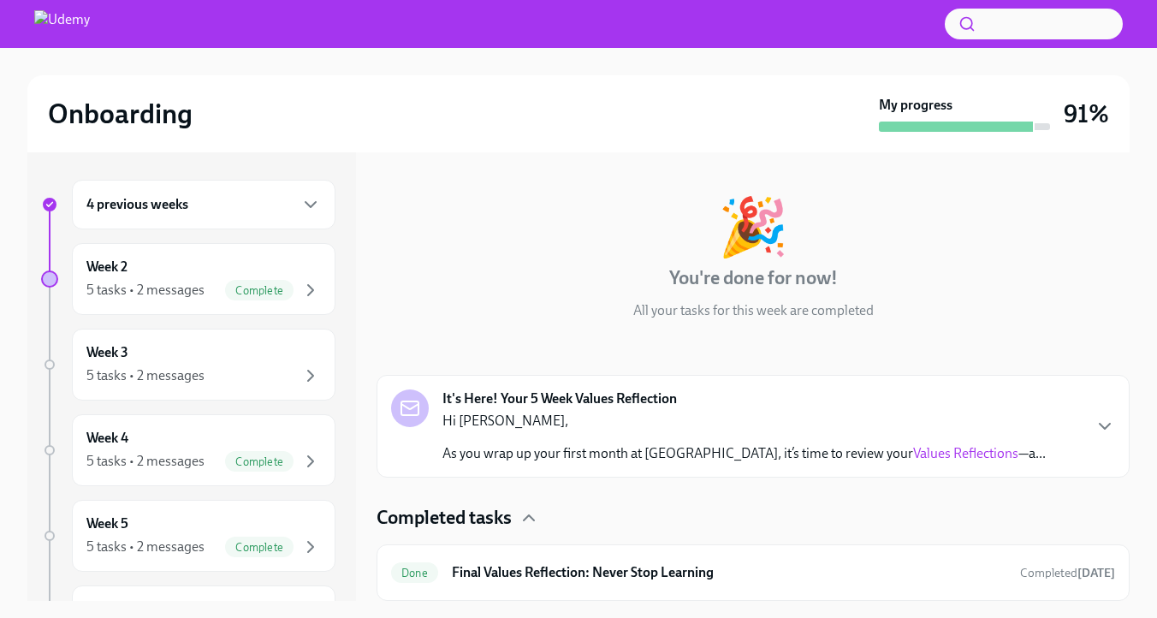
click at [60, 22] on img at bounding box center [62, 23] width 56 height 27
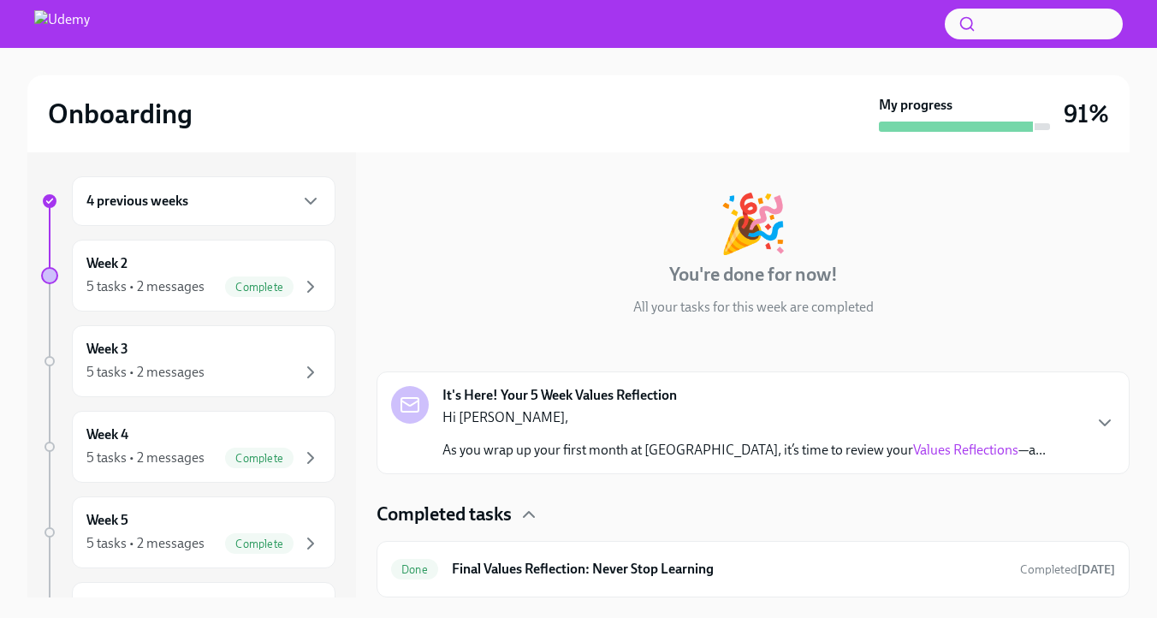
click at [586, 386] on strong "It's Here! Your 5 Week Values Reflection" at bounding box center [560, 395] width 235 height 19
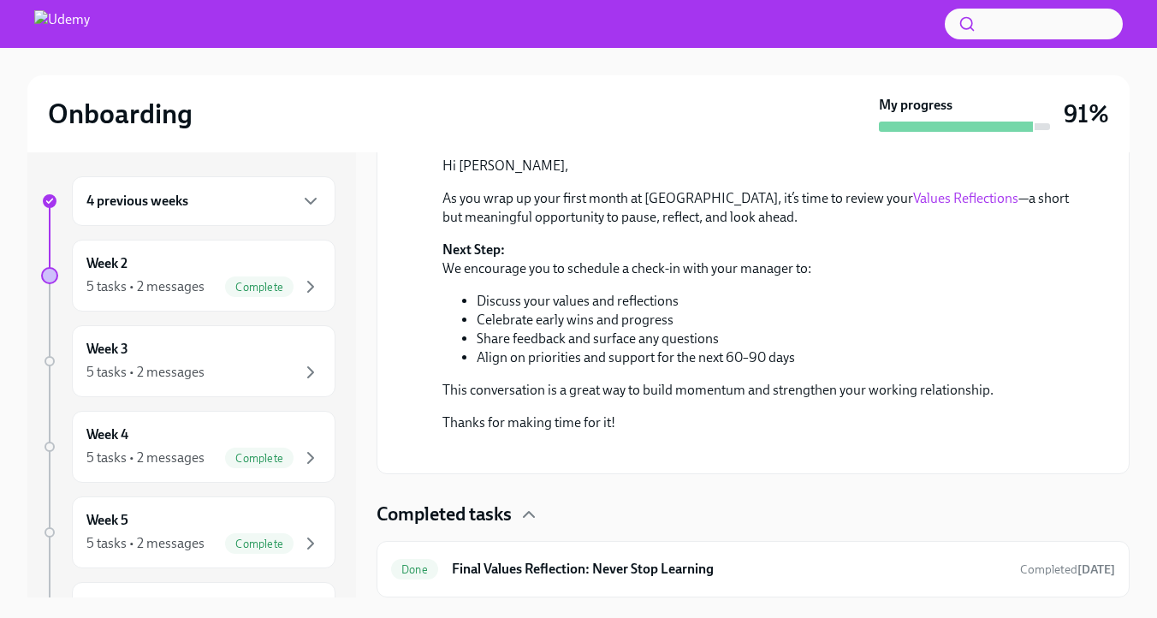
scroll to position [544, 0]
